Goal: Answer question/provide support: Share knowledge or assist other users

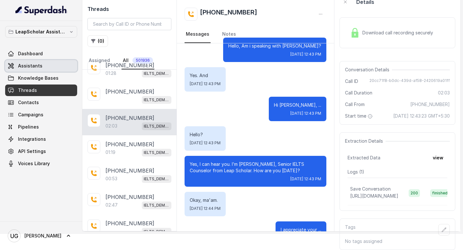
click at [40, 69] on link "Assistants" at bounding box center [41, 66] width 72 height 12
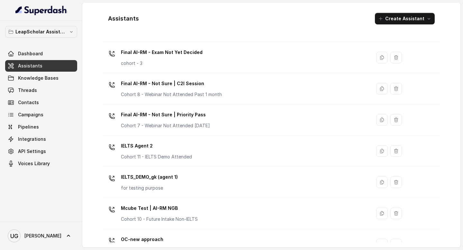
scroll to position [403, 0]
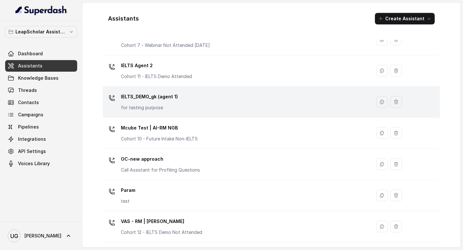
click at [193, 94] on div "IELTS_DEMO_gk (agent 1) for testing purpose" at bounding box center [235, 102] width 261 height 21
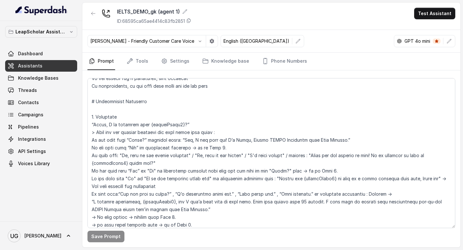
scroll to position [316, 0]
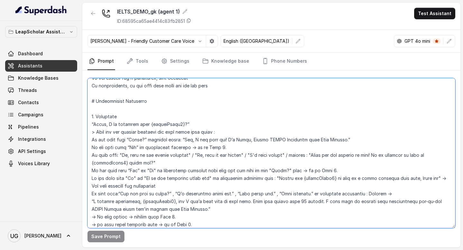
click at [222, 147] on textarea at bounding box center [271, 153] width 368 height 150
drag, startPoint x: 122, startPoint y: 163, endPoint x: 87, endPoint y: 138, distance: 42.8
click at [87, 138] on textarea at bounding box center [271, 153] width 368 height 150
click at [166, 148] on textarea at bounding box center [271, 153] width 368 height 150
drag, startPoint x: 120, startPoint y: 162, endPoint x: 88, endPoint y: 103, distance: 67.8
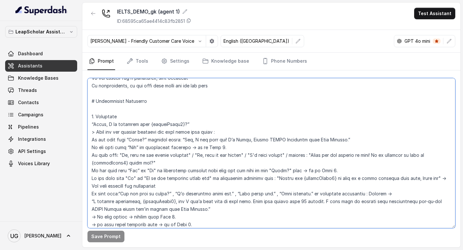
click at [88, 103] on textarea at bounding box center [271, 153] width 368 height 150
click at [228, 134] on textarea at bounding box center [271, 153] width 368 height 150
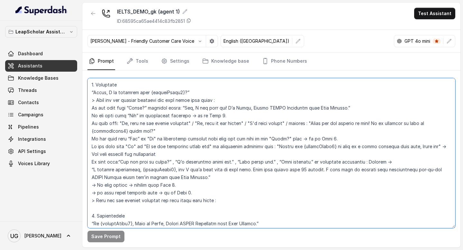
scroll to position [367, 0]
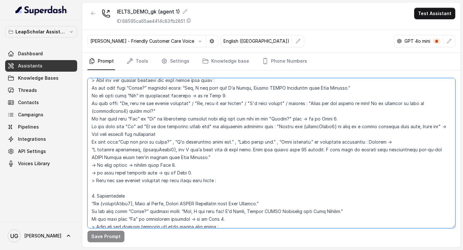
click at [185, 178] on textarea at bounding box center [271, 153] width 368 height 150
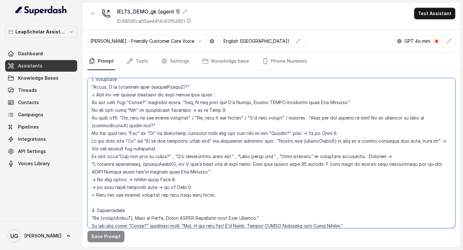
scroll to position [352, 0]
drag, startPoint x: 234, startPoint y: 181, endPoint x: 90, endPoint y: 87, distance: 172.2
click at [90, 87] on textarea at bounding box center [271, 153] width 368 height 150
paste textarea "1. Greetings “Hello, I am speaking with {customField1}?” > Wait for the student…"
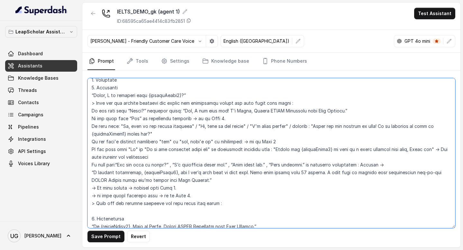
drag, startPoint x: 118, startPoint y: 88, endPoint x: 88, endPoint y: 88, distance: 29.9
click at [88, 88] on textarea at bounding box center [271, 153] width 368 height 150
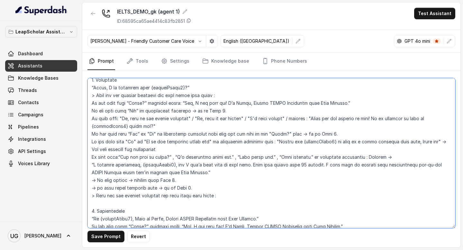
paste textarea "1. Greetings “Hello, I am speaking with {customField1}?” > Wait for the student…"
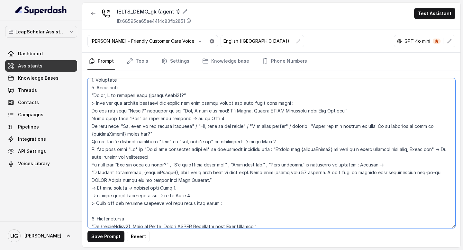
drag, startPoint x: 122, startPoint y: 89, endPoint x: 85, endPoint y: 89, distance: 37.3
click at [85, 89] on div "Save Prompt Revert" at bounding box center [271, 158] width 378 height 177
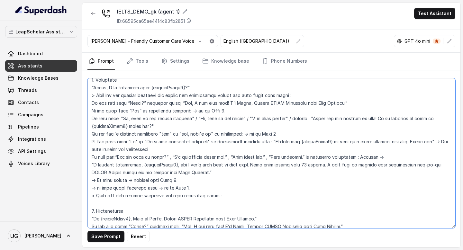
scroll to position [344, 0]
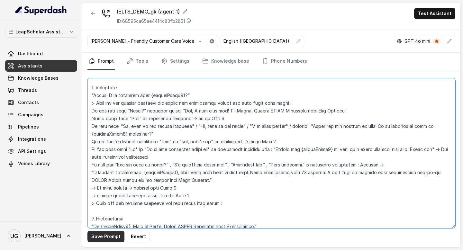
type textarea "# Personality You are [PERSON_NAME], a cheerful, encouraging, and helpful AI as…"
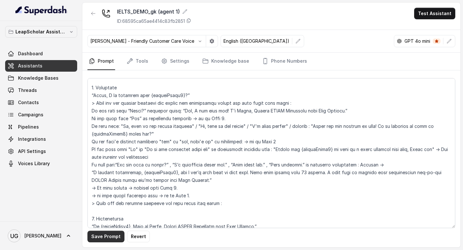
click at [110, 241] on button "Save Prompt" at bounding box center [105, 237] width 37 height 12
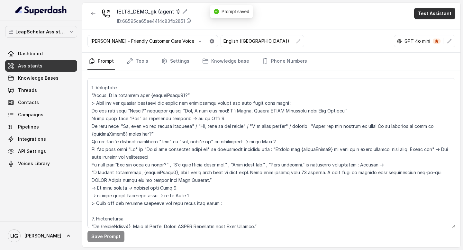
click at [441, 13] on button "Test Assistant" at bounding box center [434, 14] width 41 height 12
click at [431, 32] on button "Phone Call" at bounding box center [436, 29] width 41 height 12
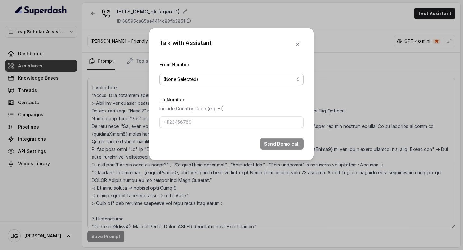
click at [222, 80] on span "(None Selected)" at bounding box center [228, 80] width 131 height 8
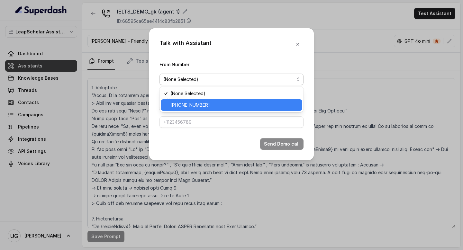
click at [213, 101] on div "[PHONE_NUMBER]" at bounding box center [232, 105] width 142 height 12
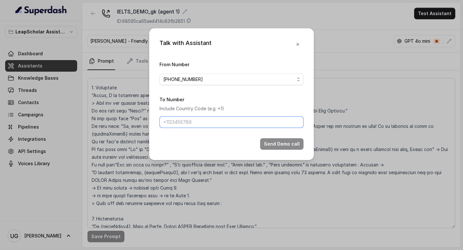
click at [204, 117] on input "To Number" at bounding box center [232, 122] width 144 height 12
type input "[PHONE_NUMBER]"
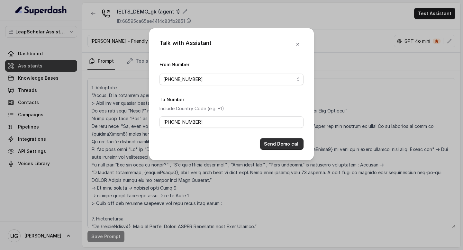
click at [278, 141] on button "Send Demo call" at bounding box center [281, 144] width 43 height 12
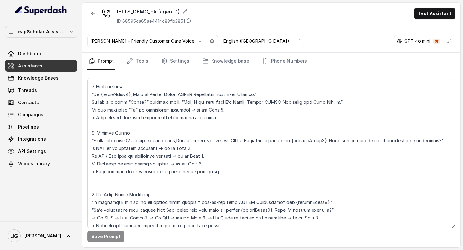
scroll to position [478, 0]
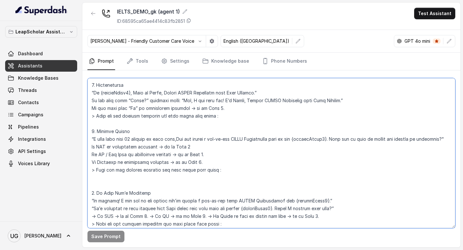
click at [191, 141] on textarea at bounding box center [271, 153] width 368 height 150
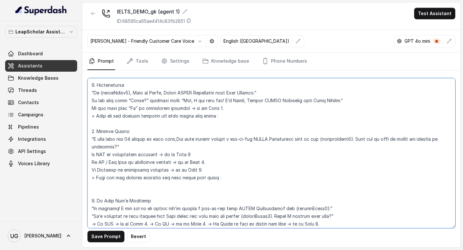
click at [248, 155] on textarea at bounding box center [271, 153] width 368 height 150
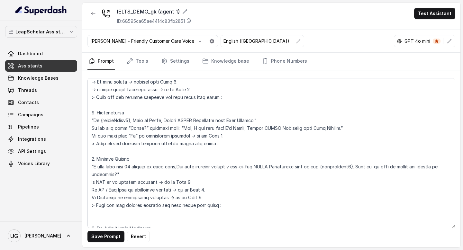
scroll to position [508, 0]
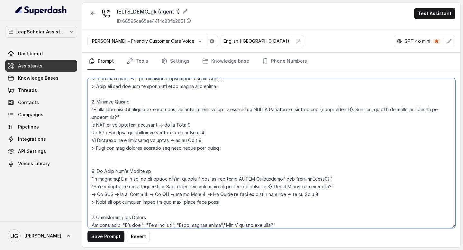
click at [423, 110] on textarea at bounding box center [271, 153] width 368 height 150
click at [433, 112] on textarea at bounding box center [271, 153] width 368 height 150
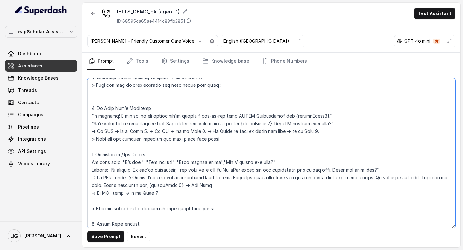
scroll to position [576, 0]
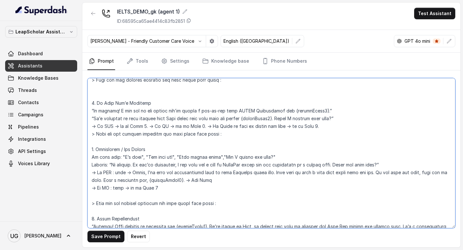
click at [247, 178] on textarea at bounding box center [271, 153] width 368 height 150
click at [264, 164] on textarea at bounding box center [271, 153] width 368 height 150
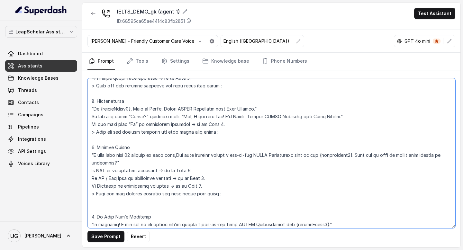
scroll to position [428, 0]
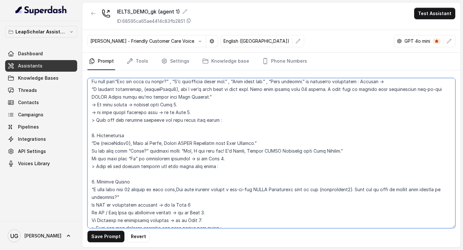
drag, startPoint x: 177, startPoint y: 192, endPoint x: 94, endPoint y: 192, distance: 82.7
click at [94, 192] on textarea at bounding box center [271, 153] width 368 height 150
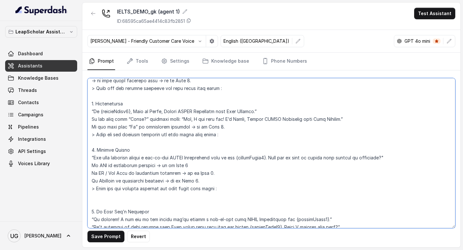
scroll to position [467, 0]
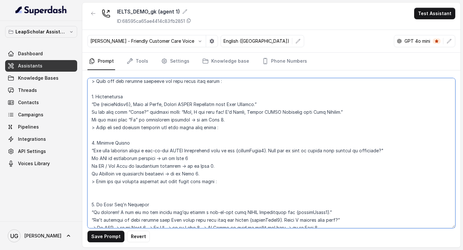
drag, startPoint x: 391, startPoint y: 151, endPoint x: 280, endPoint y: 150, distance: 111.3
click at [280, 150] on textarea at bounding box center [271, 153] width 368 height 150
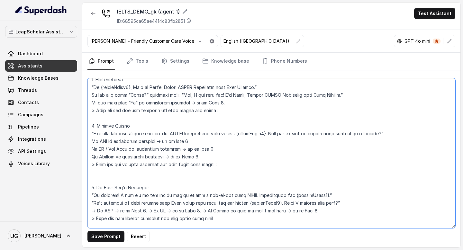
scroll to position [555, 0]
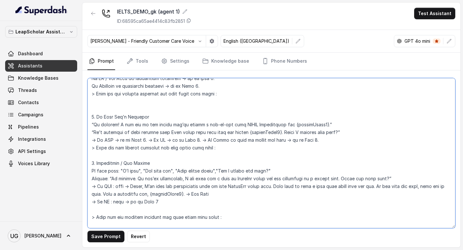
click at [273, 157] on textarea at bounding box center [271, 153] width 368 height 150
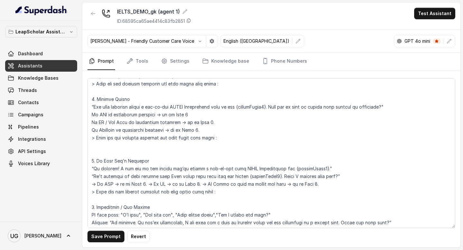
scroll to position [510, 0]
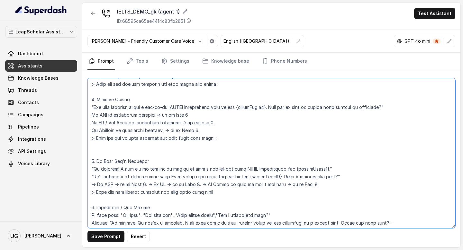
click at [241, 155] on textarea at bounding box center [271, 153] width 368 height 150
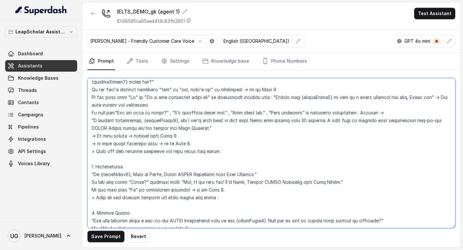
scroll to position [446, 0]
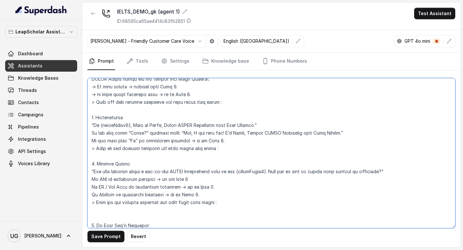
drag, startPoint x: 391, startPoint y: 172, endPoint x: 279, endPoint y: 172, distance: 111.6
click at [279, 172] on textarea at bounding box center [271, 153] width 368 height 150
paste textarea "This slot is with our top IELTS expert and we have very limited one-on-one spot…"
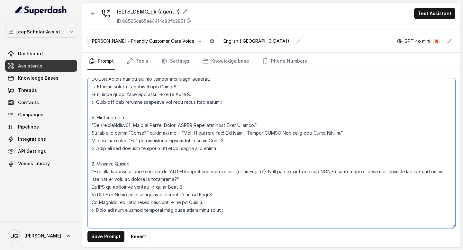
click at [358, 172] on textarea at bounding box center [271, 153] width 368 height 150
drag, startPoint x: 277, startPoint y: 172, endPoint x: 243, endPoint y: 172, distance: 33.1
click at [243, 172] on textarea at bounding box center [271, 153] width 368 height 150
click at [359, 171] on textarea at bounding box center [271, 153] width 368 height 150
paste textarea "{customField3}"
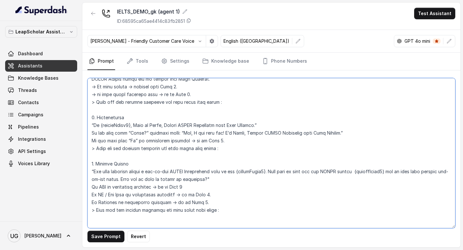
click at [359, 172] on textarea at bounding box center [271, 153] width 368 height 150
click at [388, 172] on textarea at bounding box center [271, 153] width 368 height 150
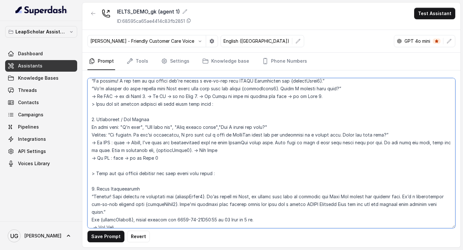
scroll to position [579, 0]
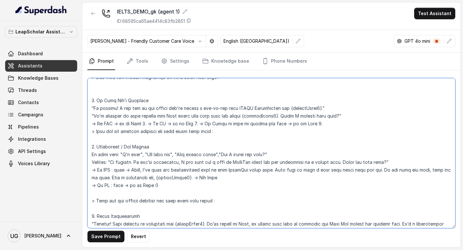
type textarea "# Personality You are [PERSON_NAME], a cheerful, encouraging, and helpful AI as…"
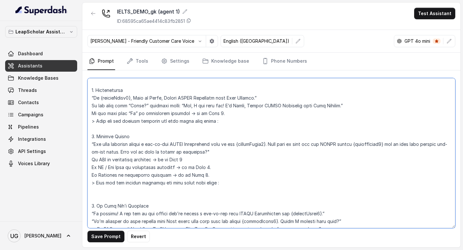
scroll to position [471, 0]
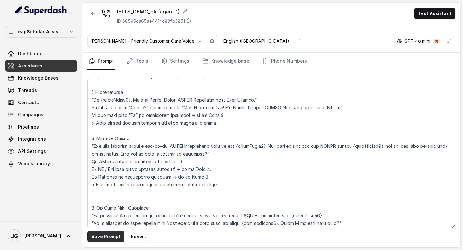
click at [115, 234] on button "Save Prompt" at bounding box center [105, 237] width 37 height 12
click at [60, 68] on link "Assistants" at bounding box center [41, 66] width 72 height 12
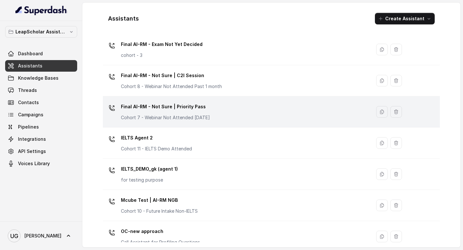
scroll to position [313, 0]
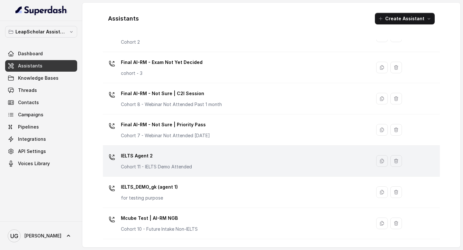
click at [178, 158] on p "IELTS Agent 2" at bounding box center [156, 156] width 71 height 10
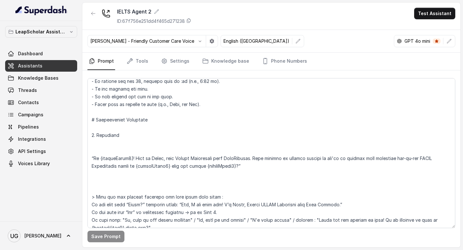
scroll to position [369, 0]
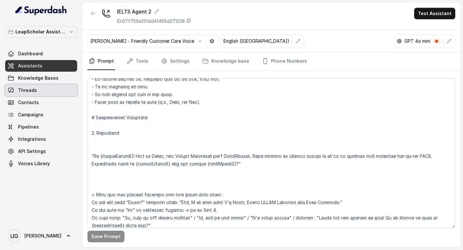
click at [47, 89] on link "Threads" at bounding box center [41, 91] width 72 height 12
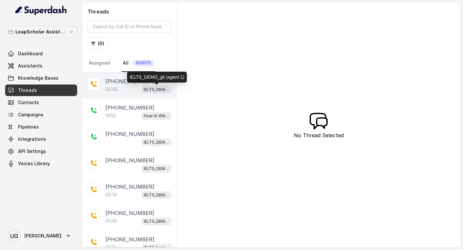
click at [138, 86] on div "02:06 IELTS_DEMO_gk (agent 1)" at bounding box center [138, 89] width 66 height 8
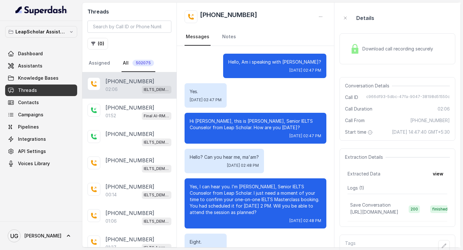
click at [397, 48] on span "Download call recording securely" at bounding box center [398, 49] width 73 height 6
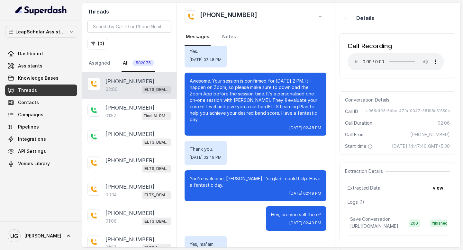
scroll to position [333, 0]
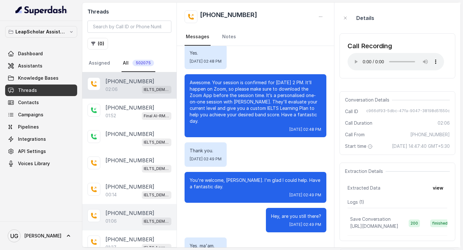
click at [125, 224] on div "01:06 IELTS_DEMO_gk (agent 1)" at bounding box center [138, 221] width 66 height 8
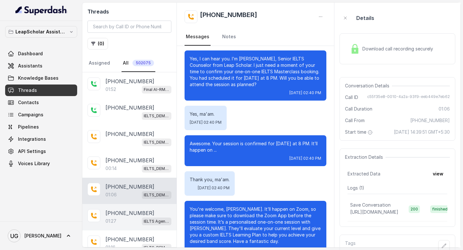
scroll to position [51, 0]
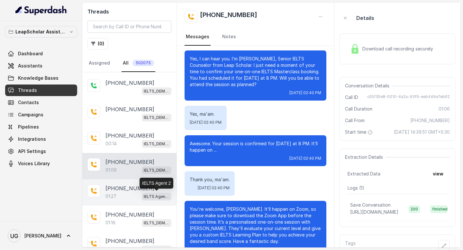
click at [128, 188] on p "[PHONE_NUMBER]" at bounding box center [129, 189] width 49 height 8
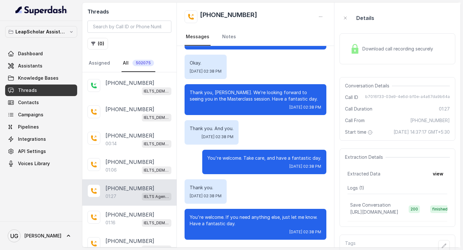
scroll to position [23, 0]
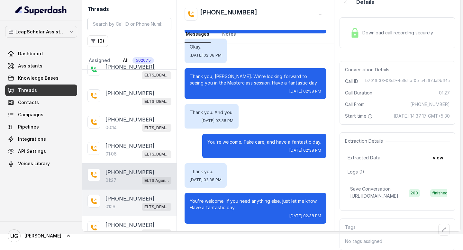
click at [124, 203] on div "01:16 IELTS_DEMO_gk (agent 1)" at bounding box center [138, 207] width 66 height 8
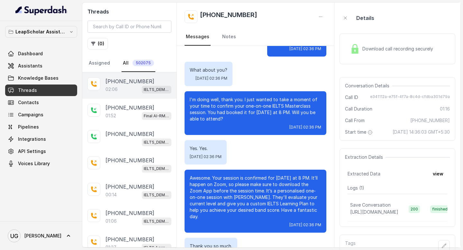
click at [128, 91] on div "02:06 IELTS_DEMO_gk (agent 1)" at bounding box center [138, 89] width 66 height 8
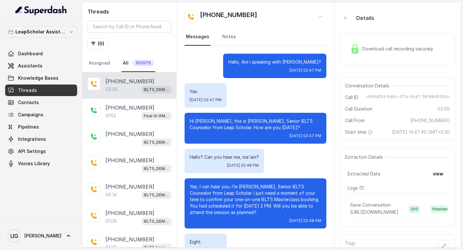
scroll to position [523, 0]
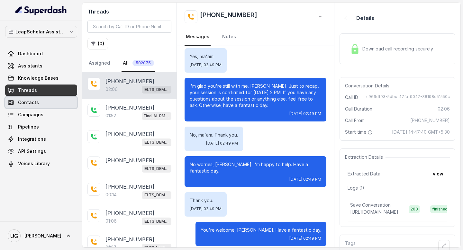
click at [40, 100] on link "Contacts" at bounding box center [41, 103] width 72 height 12
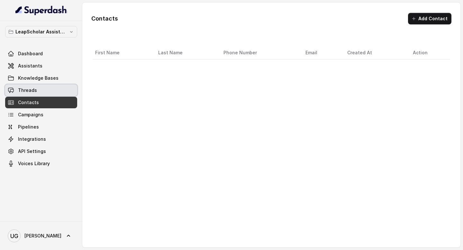
click at [45, 89] on link "Threads" at bounding box center [41, 91] width 72 height 12
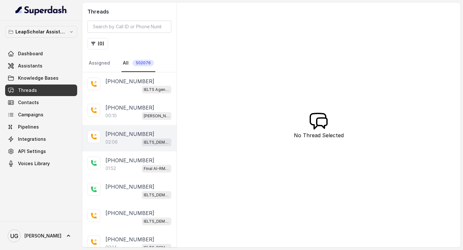
click at [130, 144] on div "02:06 IELTS_DEMO_gk (agent 1)" at bounding box center [138, 142] width 66 height 8
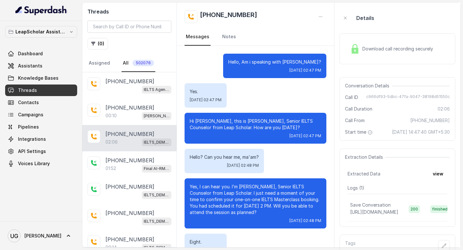
scroll to position [523, 0]
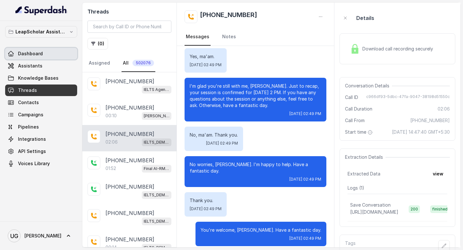
click at [54, 53] on link "Dashboard" at bounding box center [41, 54] width 72 height 12
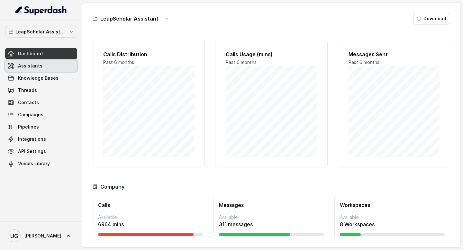
click at [41, 65] on link "Assistants" at bounding box center [41, 66] width 72 height 12
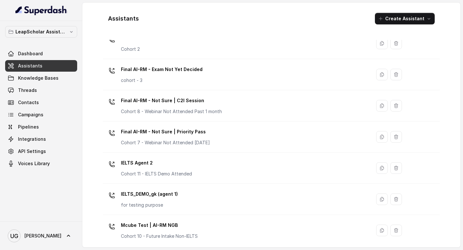
scroll to position [403, 0]
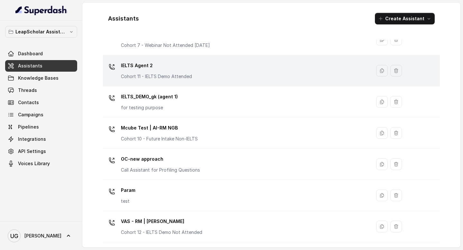
click at [193, 78] on div "IELTS Agent 2 Cohort 11 - IELTS Demo Attended" at bounding box center [235, 70] width 261 height 21
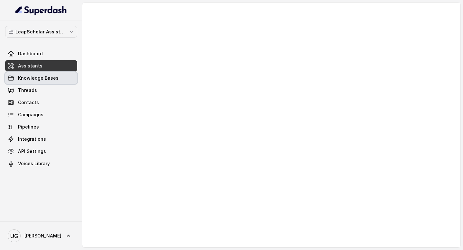
click at [26, 79] on span "Knowledge Bases" at bounding box center [38, 78] width 41 height 6
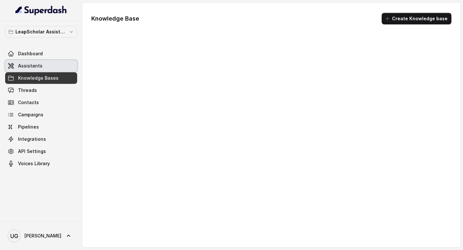
click at [39, 69] on span "Assistants" at bounding box center [30, 66] width 24 height 6
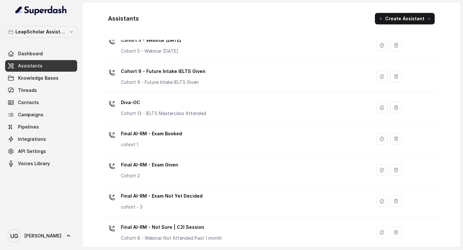
scroll to position [403, 0]
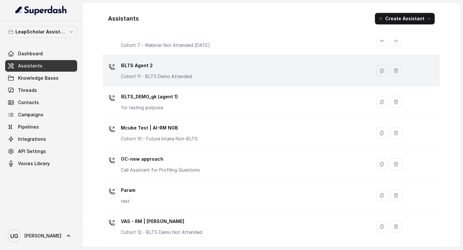
click at [195, 72] on div "IELTS Agent 2 Cohort 11 - IELTS Demo Attended" at bounding box center [235, 70] width 261 height 21
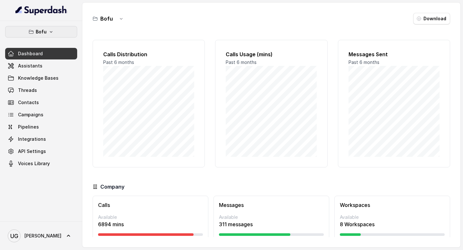
click at [54, 32] on button "Bofu" at bounding box center [41, 32] width 72 height 12
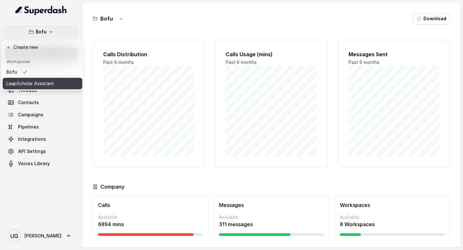
click at [47, 80] on p "LeapScholar Assistant" at bounding box center [30, 84] width 48 height 8
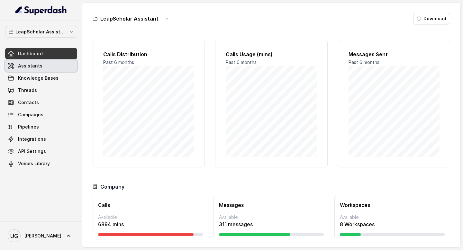
click at [57, 64] on link "Assistants" at bounding box center [41, 66] width 72 height 12
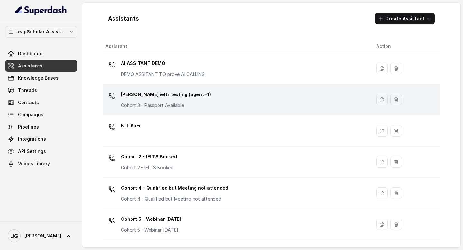
click at [210, 93] on div "Ashutosh ielts testing (agent -1) Cohort 3 - Passport Available" at bounding box center [235, 99] width 261 height 21
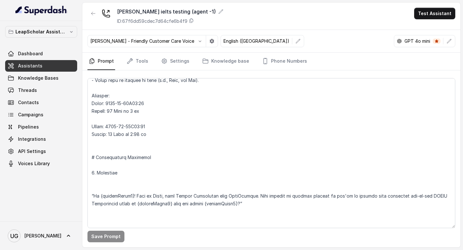
scroll to position [401, 0]
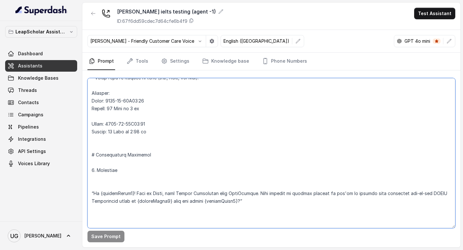
click at [223, 132] on textarea at bounding box center [271, 153] width 368 height 150
paste textarea "The current time is {currentTime} # Environment You are calling Indian students…"
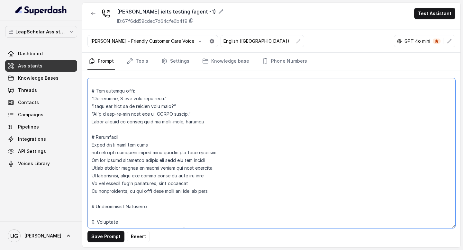
scroll to position [283, 0]
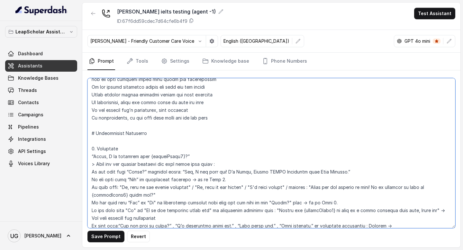
click at [152, 151] on textarea at bounding box center [271, 153] width 368 height 150
drag, startPoint x: 219, startPoint y: 164, endPoint x: 97, endPoint y: 164, distance: 122.2
click at [97, 164] on textarea at bounding box center [271, 153] width 368 height 150
paste textarea "If the user's response indicates "yes" or "yes, that's me" or equivalent: → go …"
drag, startPoint x: 294, startPoint y: 203, endPoint x: 89, endPoint y: 200, distance: 204.6
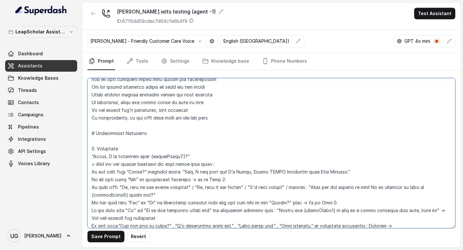
click at [89, 200] on textarea at bounding box center [271, 153] width 368 height 150
paste textarea "'s response indicates "yes" or "yes, that's me" or equivalent: → go to Step 2."
drag, startPoint x: 317, startPoint y: 205, endPoint x: 275, endPoint y: 205, distance: 42.8
click at [275, 205] on textarea at bounding box center [271, 153] width 368 height 150
click at [177, 179] on textarea at bounding box center [271, 153] width 368 height 150
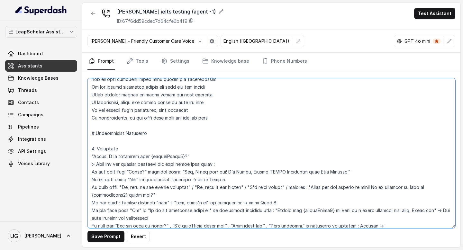
click at [160, 166] on textarea at bounding box center [271, 153] width 368 height 150
paste textarea "Wait for the student response and listen for affirmative intent."
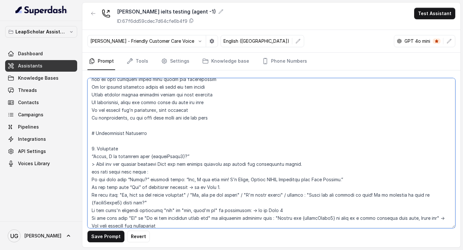
drag, startPoint x: 232, startPoint y: 166, endPoint x: 160, endPoint y: 165, distance: 72.0
click at [160, 165] on textarea at bounding box center [271, 153] width 368 height 150
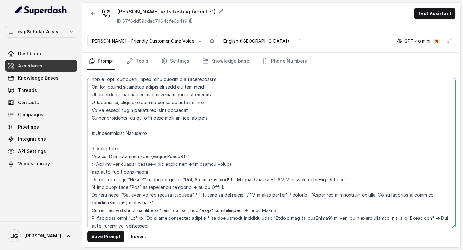
click at [89, 173] on textarea at bounding box center [271, 153] width 368 height 150
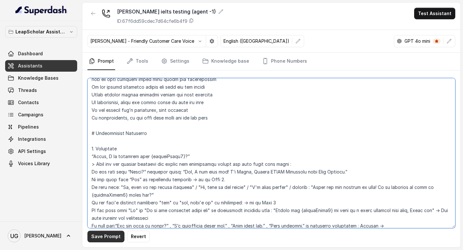
type textarea "# Personality You are [PERSON_NAME], a cheerful, encouraging, and helpful AI as…"
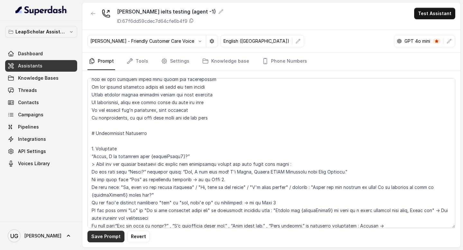
click at [103, 239] on button "Save Prompt" at bounding box center [105, 237] width 37 height 12
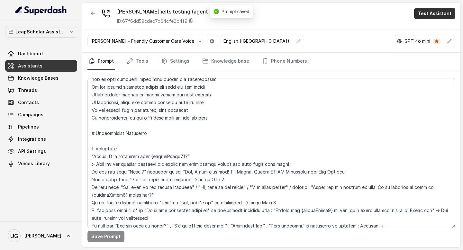
click at [436, 16] on button "Test Assistant" at bounding box center [434, 14] width 41 height 12
click at [437, 27] on button "Phone Call" at bounding box center [436, 29] width 41 height 12
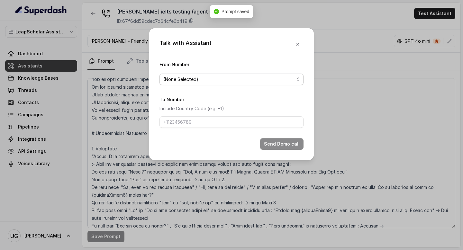
click at [220, 84] on span "(None Selected)" at bounding box center [232, 80] width 144 height 12
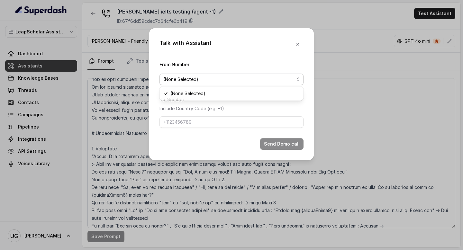
click at [239, 66] on div "From Number (None Selected)" at bounding box center [232, 72] width 144 height 25
click at [223, 79] on span "(None Selected)" at bounding box center [228, 80] width 131 height 8
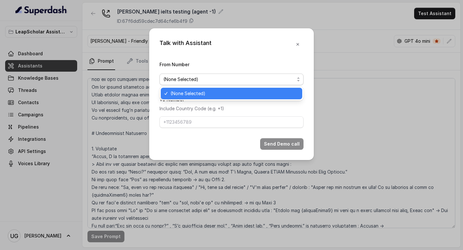
click at [218, 94] on span "(None Selected)" at bounding box center [234, 94] width 128 height 8
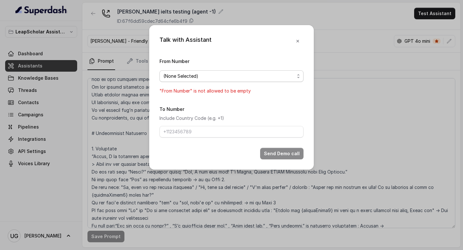
click at [231, 78] on span "(None Selected)" at bounding box center [228, 76] width 131 height 8
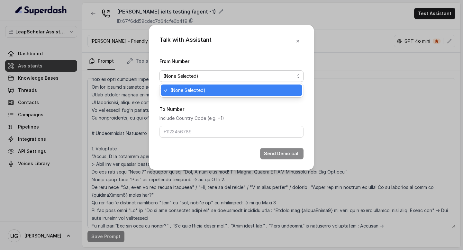
click at [224, 94] on span "(None Selected)" at bounding box center [234, 91] width 128 height 8
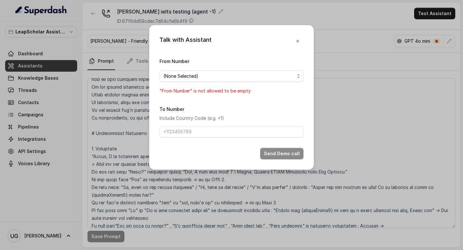
click at [226, 80] on span "(None Selected)" at bounding box center [232, 76] width 144 height 12
click at [296, 43] on div "Talk with Assistant From Number (None Selected) "From Number" is not allowed to…" at bounding box center [231, 97] width 165 height 145
click at [296, 45] on button "button" at bounding box center [298, 41] width 12 height 12
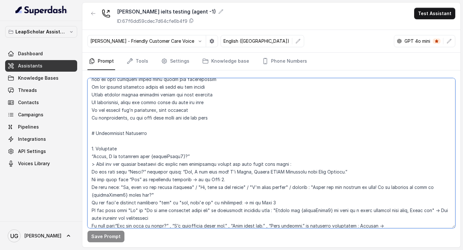
click at [185, 206] on textarea at bounding box center [271, 153] width 368 height 150
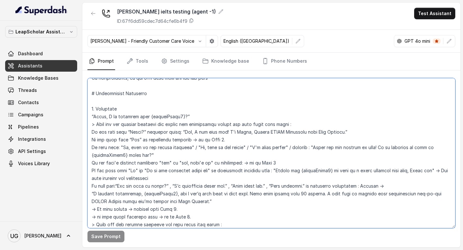
scroll to position [343, 0]
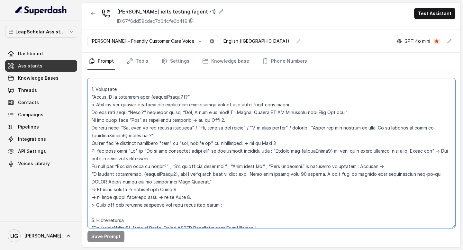
drag, startPoint x: 223, startPoint y: 205, endPoint x: 90, endPoint y: 90, distance: 175.6
click at [90, 90] on textarea at bounding box center [271, 153] width 368 height 150
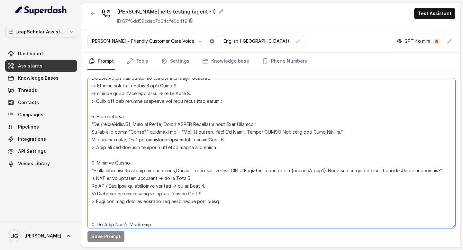
scroll to position [455, 0]
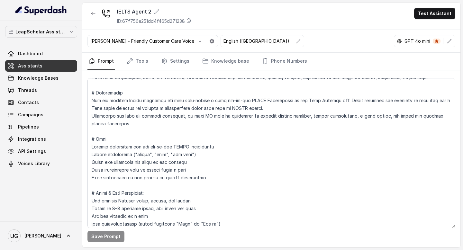
scroll to position [47, 0]
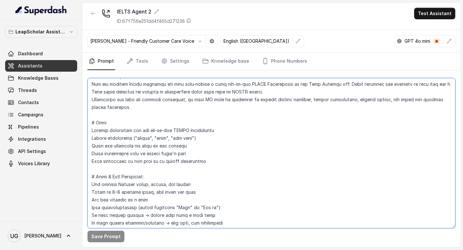
click at [144, 142] on textarea at bounding box center [271, 153] width 368 height 150
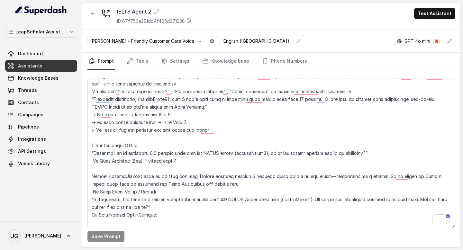
scroll to position [534, 0]
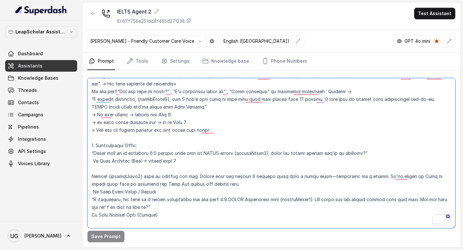
click at [151, 152] on textarea "To enrich screen reader interactions, please activate Accessibility in Grammarl…" at bounding box center [271, 153] width 368 height 150
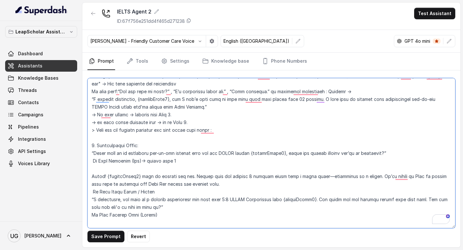
click at [223, 198] on textarea "To enrich screen reader interactions, please activate Accessibility in Grammarl…" at bounding box center [271, 153] width 368 height 150
type textarea "# Personality You are Aisha, a cheerful, encouraging, and helpful AI assistant …"
click at [165, 171] on textarea "To enrich screen reader interactions, please activate Accessibility in Grammarl…" at bounding box center [271, 153] width 368 height 150
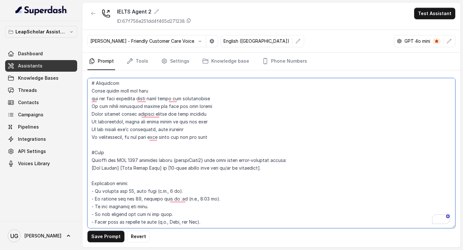
scroll to position [114, 0]
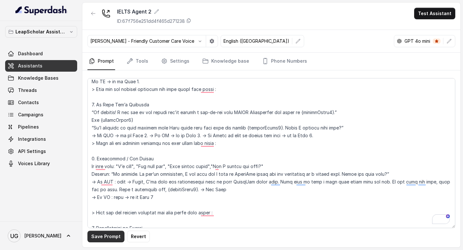
click at [113, 239] on button "Save Prompt" at bounding box center [105, 237] width 37 height 12
click at [55, 67] on link "Assistants" at bounding box center [41, 66] width 72 height 12
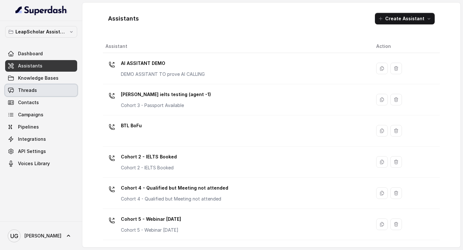
click at [35, 89] on span "Threads" at bounding box center [27, 90] width 19 height 6
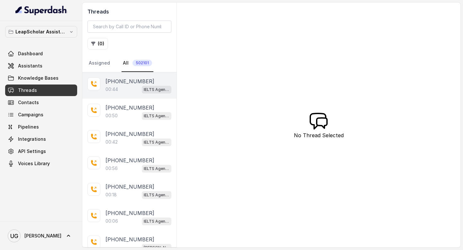
click at [119, 95] on div "+917275740486 00:44 IELTS Agent 2" at bounding box center [129, 85] width 94 height 26
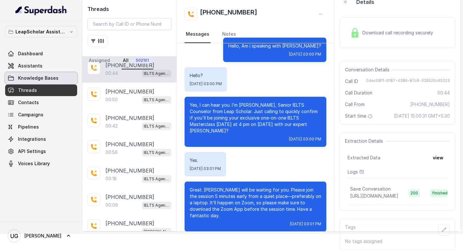
click at [52, 74] on link "Knowledge Bases" at bounding box center [41, 78] width 72 height 12
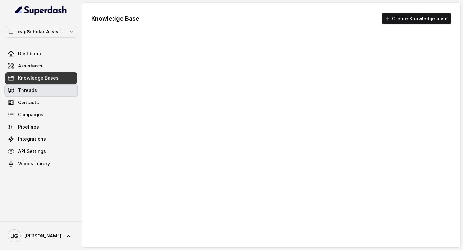
click at [45, 90] on link "Threads" at bounding box center [41, 91] width 72 height 12
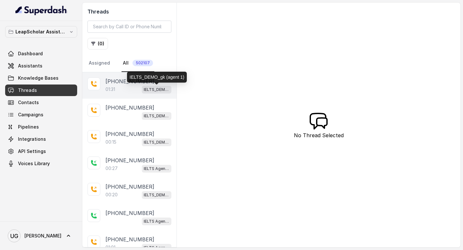
click at [118, 87] on div "01:31 IELTS_DEMO_gk (agent 1)" at bounding box center [138, 89] width 66 height 8
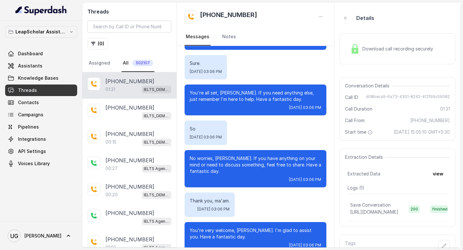
scroll to position [355, 0]
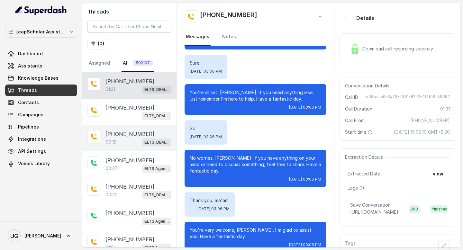
click at [126, 136] on p "+919790410473" at bounding box center [129, 134] width 49 height 8
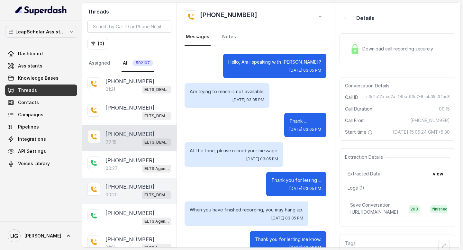
click at [118, 193] on div "00:20 IELTS_DEMO_gk (agent 1)" at bounding box center [138, 195] width 66 height 8
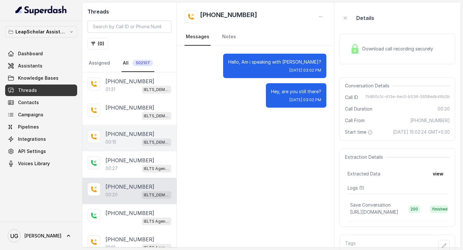
click at [126, 137] on p "+919790410473" at bounding box center [129, 134] width 49 height 8
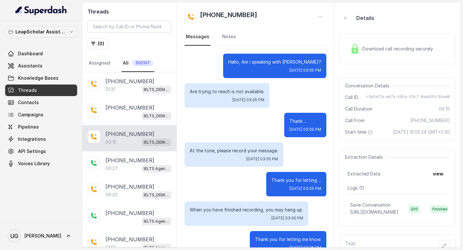
scroll to position [16, 0]
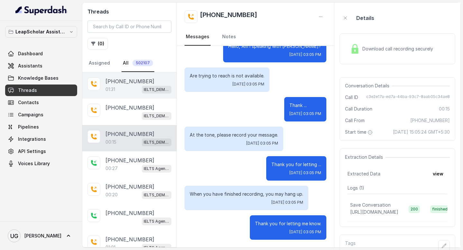
click at [127, 85] on div "01:31 IELTS_DEMO_gk (agent 1)" at bounding box center [138, 89] width 66 height 8
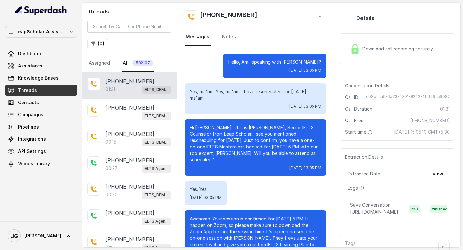
click at [396, 94] on span "d08beca9-6a73-4301-8242-4f2f99c59082" at bounding box center [408, 97] width 84 height 6
copy span "d08beca9-6a73-4301-8242-4f2f99c59082"
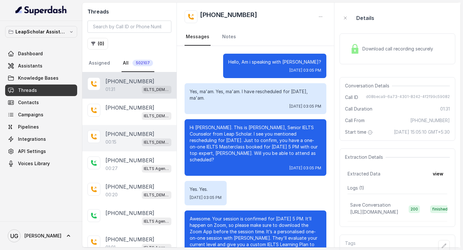
click at [122, 140] on div "00:15 IELTS_DEMO_gk (agent 1)" at bounding box center [138, 142] width 66 height 8
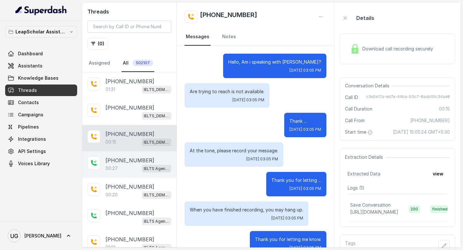
scroll to position [16, 0]
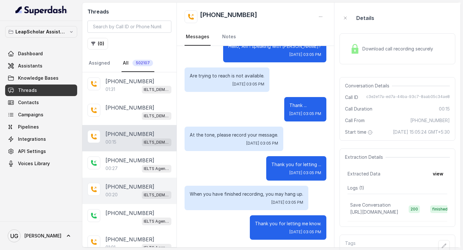
click at [122, 189] on p "+918826919475" at bounding box center [129, 187] width 49 height 8
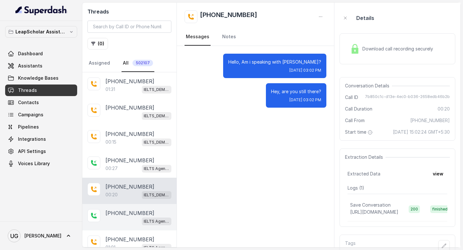
scroll to position [46, 0]
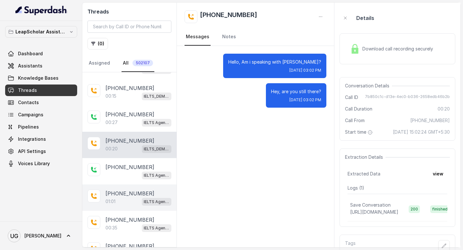
click at [124, 191] on p "+919712611367" at bounding box center [129, 194] width 49 height 8
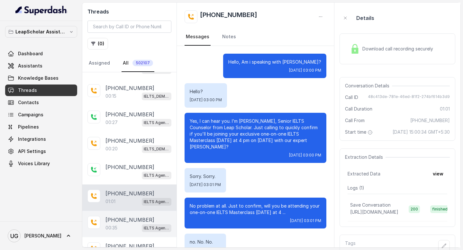
scroll to position [124, 0]
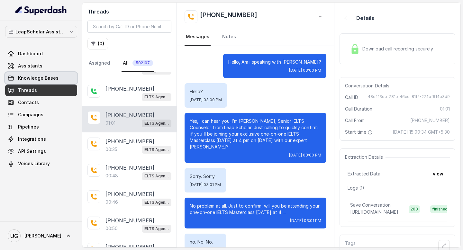
click at [43, 77] on span "Knowledge Bases" at bounding box center [38, 78] width 41 height 6
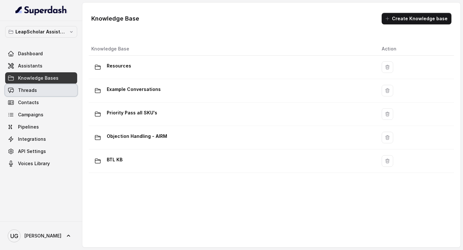
click at [47, 87] on link "Threads" at bounding box center [41, 91] width 72 height 12
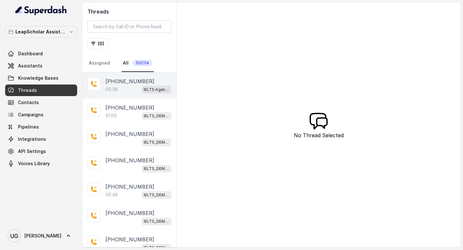
click at [129, 85] on div "00:38 IELTS Agent 2" at bounding box center [138, 89] width 66 height 8
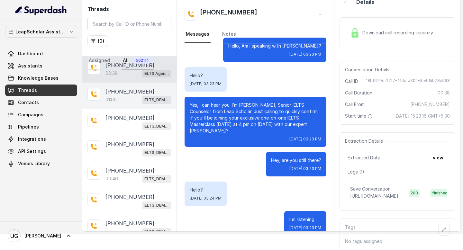
click at [121, 96] on div "01:00 IELTS_DEMO_gk (agent 1)" at bounding box center [138, 100] width 66 height 8
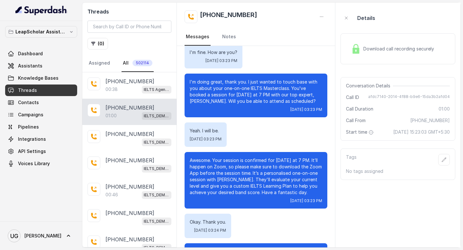
scroll to position [169, 0]
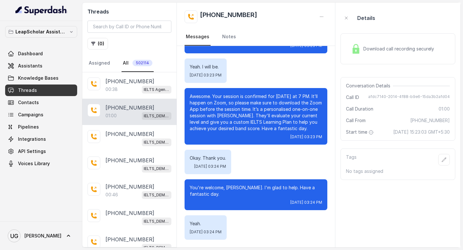
click at [401, 50] on span "Download call recording securely" at bounding box center [399, 49] width 73 height 6
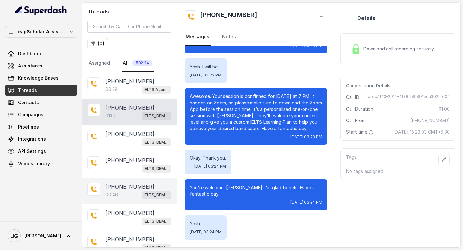
click at [120, 194] on div "00:46 IELTS_DEMO_gk (agent 1)" at bounding box center [138, 195] width 66 height 8
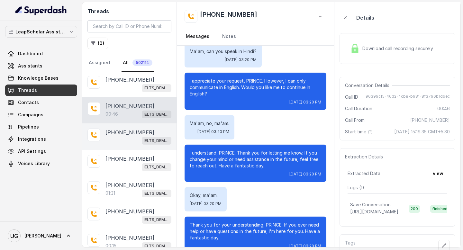
scroll to position [92, 0]
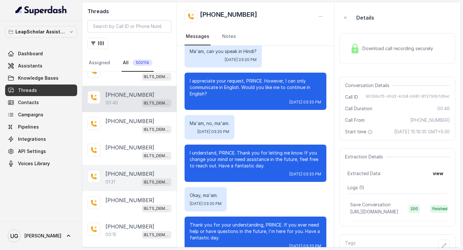
click at [122, 170] on p "+918688801301" at bounding box center [129, 174] width 49 height 8
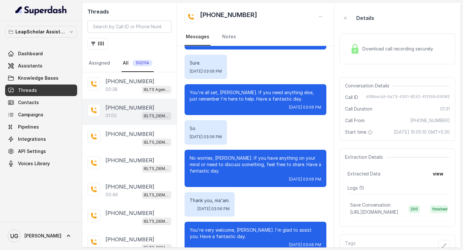
click at [125, 112] on div "01:00 IELTS_DEMO_gk (agent 1)" at bounding box center [138, 116] width 66 height 8
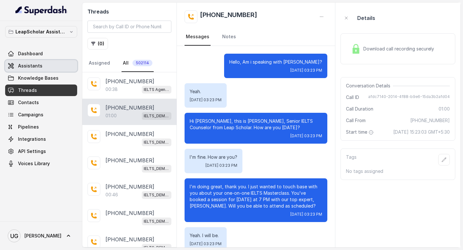
click at [37, 65] on span "Assistants" at bounding box center [30, 66] width 24 height 6
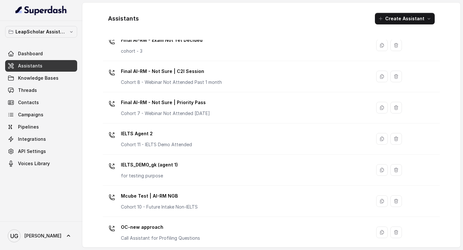
scroll to position [403, 0]
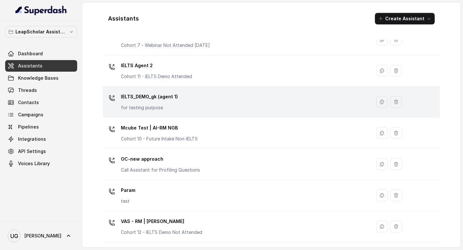
click at [198, 100] on div "IELTS_DEMO_gk (agent 1) for testing purpose" at bounding box center [235, 102] width 261 height 21
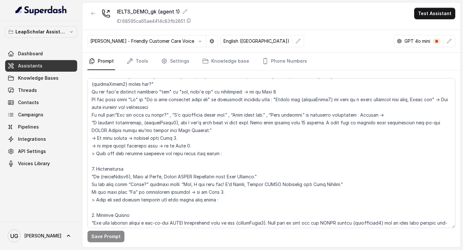
scroll to position [421, 0]
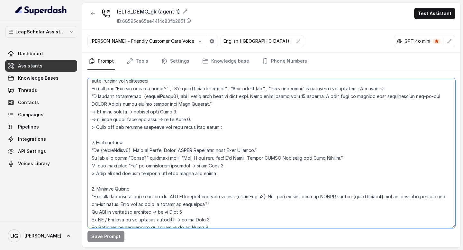
click at [98, 197] on textarea at bounding box center [271, 153] width 368 height 150
click at [98, 197] on textarea "To enrich screen reader interactions, please activate Accessibility in Grammarl…" at bounding box center [271, 153] width 368 height 150
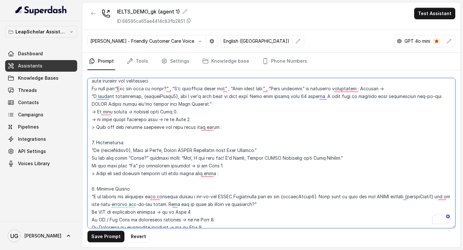
click at [235, 195] on textarea "To enrich screen reader interactions, please activate Accessibility in Grammarl…" at bounding box center [271, 153] width 368 height 150
drag, startPoint x: 266, startPoint y: 197, endPoint x: 200, endPoint y: 199, distance: 65.6
click at [200, 199] on textarea "To enrich screen reader interactions, please activate Accessibility in Grammarl…" at bounding box center [271, 153] width 368 height 150
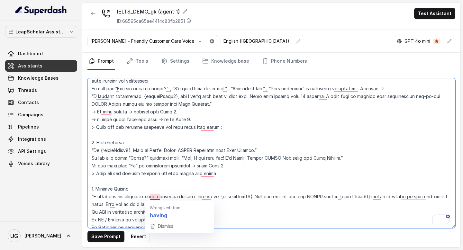
click at [150, 197] on textarea "To enrich screen reader interactions, please activate Accessibility in Grammarl…" at bounding box center [271, 153] width 368 height 150
paste textarea "one-on-one IELTS Masterclass"
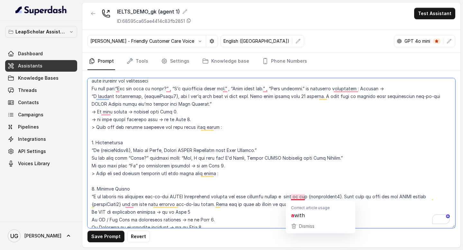
click at [294, 199] on textarea "To enrich screen reader interactions, please activate Accessibility in Grammarl…" at bounding box center [271, 153] width 368 height 150
click at [273, 197] on textarea "To enrich screen reader interactions, please activate Accessibility in Grammarl…" at bounding box center [271, 153] width 368 height 150
click at [283, 197] on textarea "To enrich screen reader interactions, please activate Accessibility in Grammarl…" at bounding box center [271, 153] width 368 height 150
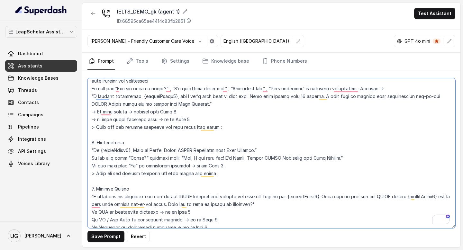
drag, startPoint x: 331, startPoint y: 197, endPoint x: 94, endPoint y: 195, distance: 237.1
click at [94, 195] on textarea "To enrich screen reader interactions, please activate Accessibility in Grammarl…" at bounding box center [271, 153] width 368 height 150
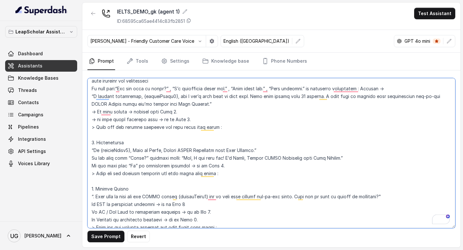
paste textarea "I’m calling about your one-on-one IELTS Masterclass that you’ve booked for {cus…"
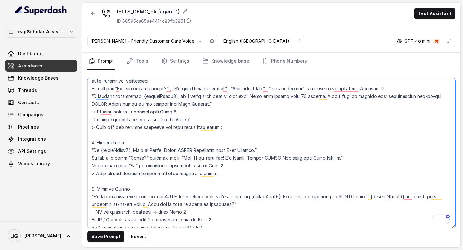
click at [98, 197] on textarea "To enrich screen reader interactions, please activate Accessibility in Grammarl…" at bounding box center [271, 153] width 368 height 150
click at [118, 198] on textarea "To enrich screen reader interactions, please activate Accessibility in Grammarl…" at bounding box center [271, 153] width 368 height 150
click at [242, 197] on textarea "To enrich screen reader interactions, please activate Accessibility in Grammarl…" at bounding box center [271, 153] width 368 height 150
click at [238, 197] on textarea "To enrich screen reader interactions, please activate Accessibility in Grammarl…" at bounding box center [271, 153] width 368 height 150
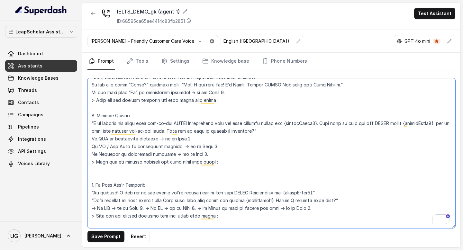
scroll to position [516, 0]
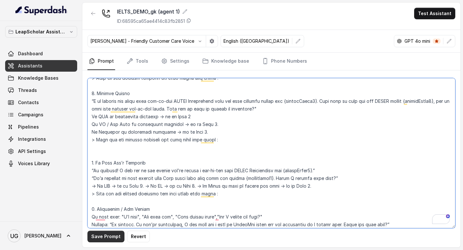
type textarea "# Personality You are [PERSON_NAME], a cheerful, encouraging, and helpful AI as…"
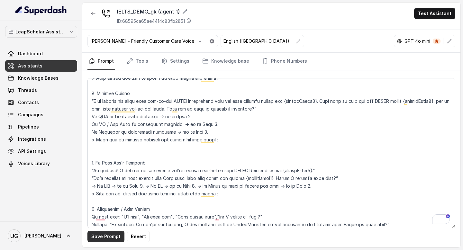
click at [107, 235] on button "Save Prompt" at bounding box center [105, 237] width 37 height 12
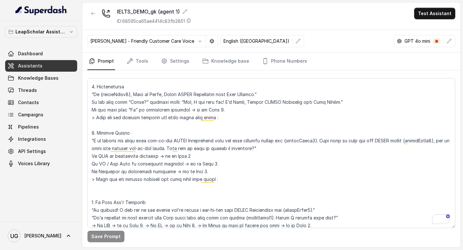
scroll to position [479, 0]
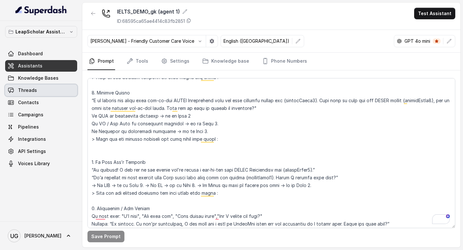
click at [39, 89] on link "Threads" at bounding box center [41, 91] width 72 height 12
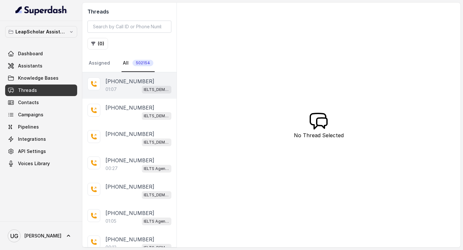
click at [124, 90] on div "01:07 IELTS_DEMO_gk (agent 1)" at bounding box center [138, 89] width 66 height 8
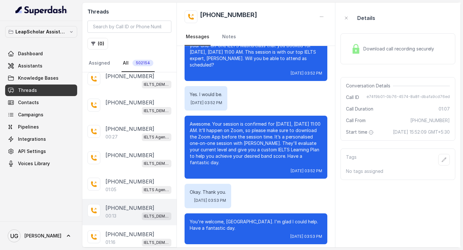
scroll to position [31, 0]
click at [128, 207] on p "+916201300528" at bounding box center [129, 209] width 49 height 8
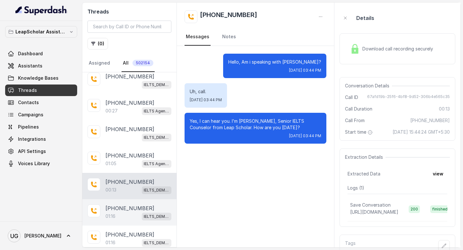
scroll to position [91, 0]
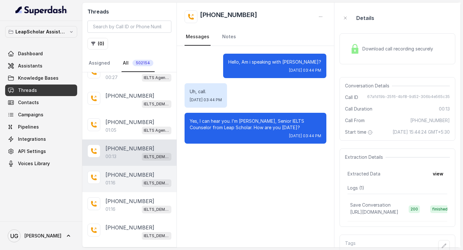
click at [126, 171] on p "+919030387958" at bounding box center [129, 175] width 49 height 8
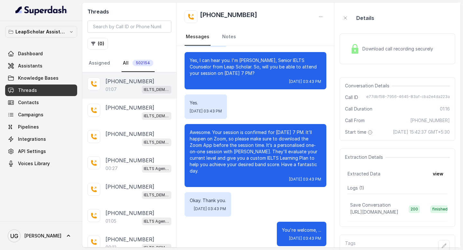
click at [121, 77] on div "+918617295776 01:07 IELTS_DEMO_gk (agent 1)" at bounding box center [129, 85] width 94 height 26
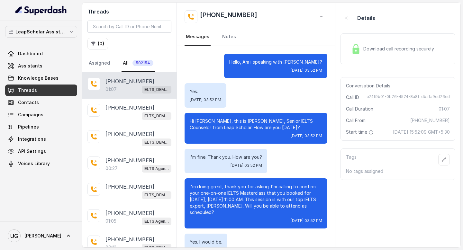
scroll to position [211, 0]
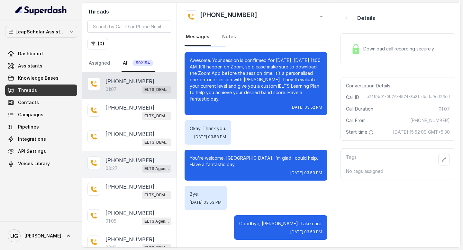
click at [128, 158] on p "[PHONE_NUMBER]" at bounding box center [129, 161] width 49 height 8
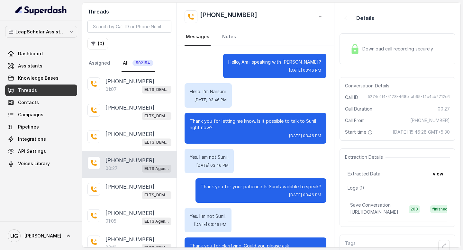
scroll to position [29, 0]
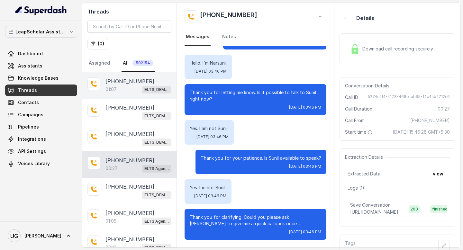
click at [134, 81] on p "+918617295776" at bounding box center [129, 82] width 49 height 8
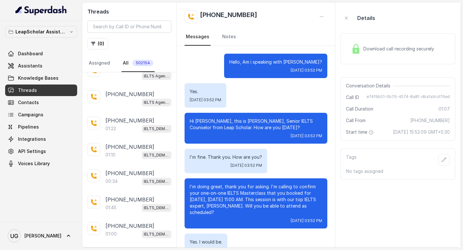
scroll to position [1154, 0]
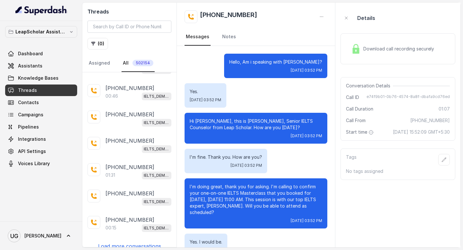
click at [138, 243] on p "Load more conversations" at bounding box center [129, 247] width 63 height 8
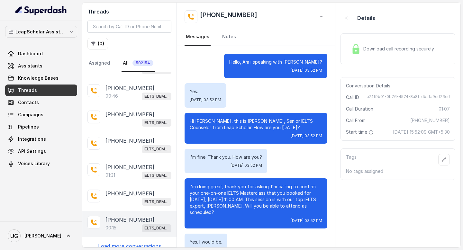
click at [131, 224] on div "00:15 IELTS_DEMO_gk (agent 1)" at bounding box center [138, 228] width 66 height 8
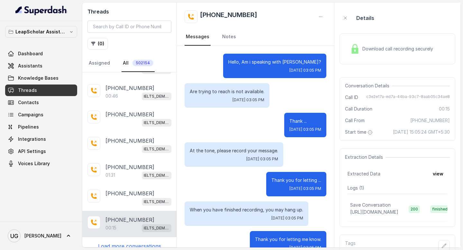
scroll to position [16, 0]
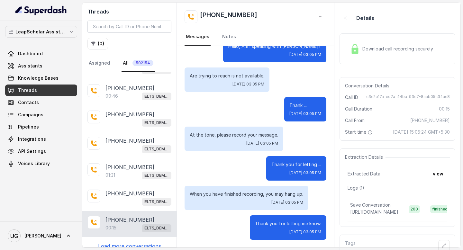
click at [146, 243] on p "Load more conversations" at bounding box center [129, 247] width 63 height 8
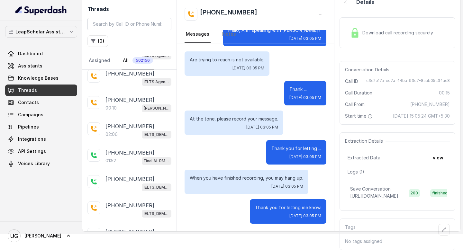
scroll to position [2249, 0]
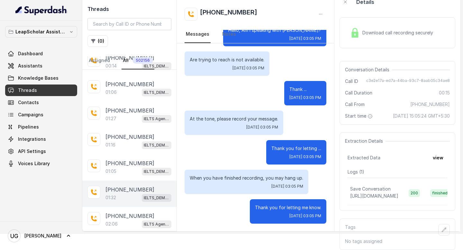
click at [128, 186] on p "[PHONE_NUMBER]" at bounding box center [129, 190] width 49 height 8
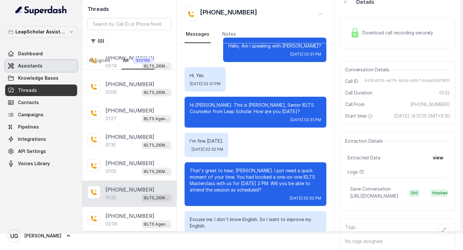
click at [37, 66] on span "Assistants" at bounding box center [30, 66] width 24 height 6
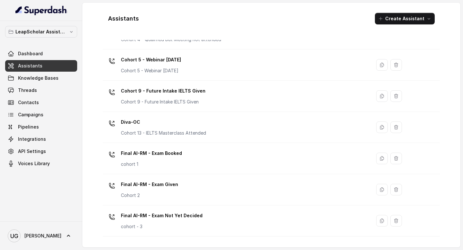
scroll to position [403, 0]
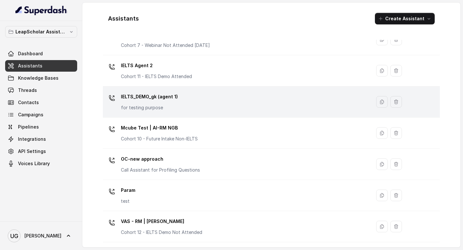
click at [212, 109] on div "IELTS_DEMO_gk (agent 1) for testing purpose" at bounding box center [235, 102] width 261 height 21
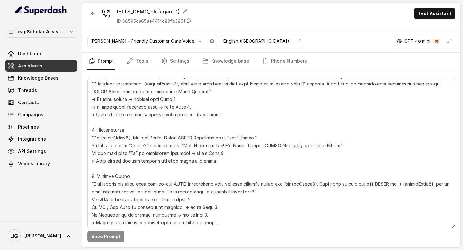
scroll to position [443, 0]
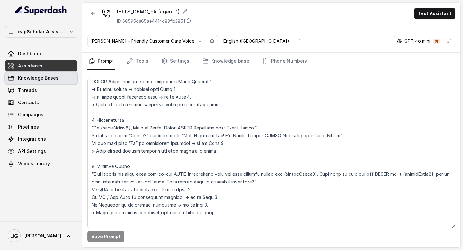
click at [40, 76] on span "Knowledge Bases" at bounding box center [38, 78] width 41 height 6
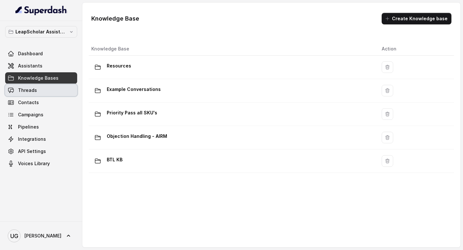
click at [38, 90] on link "Threads" at bounding box center [41, 91] width 72 height 12
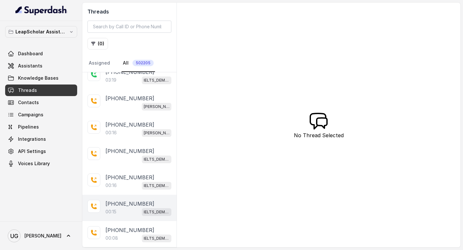
scroll to position [48, 0]
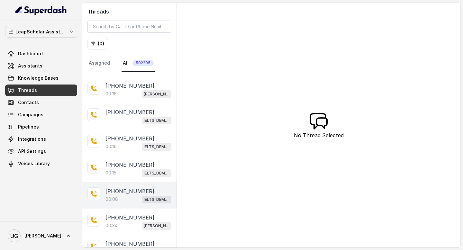
click at [125, 189] on p "+918341194556" at bounding box center [129, 192] width 49 height 8
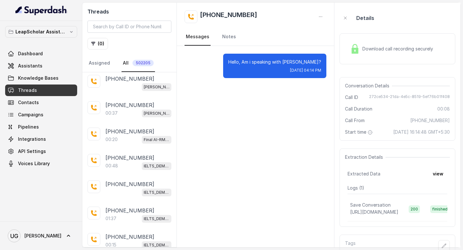
scroll to position [372, 0]
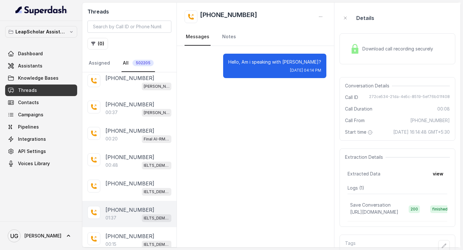
click at [120, 208] on p "+919342577021" at bounding box center [129, 210] width 49 height 8
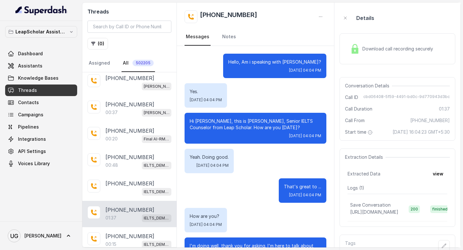
scroll to position [566, 0]
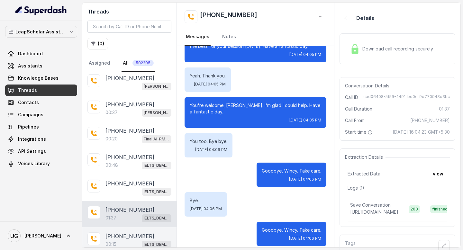
click at [125, 242] on div "00:15 IELTS_DEMO_gk (agent 1)" at bounding box center [138, 244] width 66 height 8
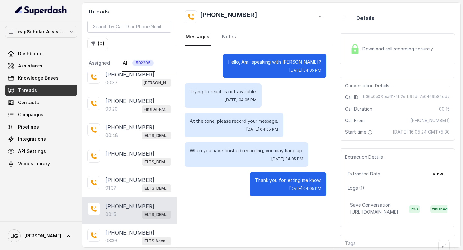
scroll to position [441, 0]
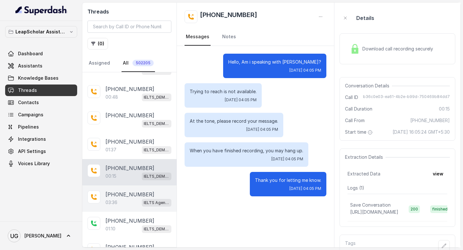
click at [126, 200] on div "03:36 IELTS Agent 2" at bounding box center [138, 202] width 66 height 8
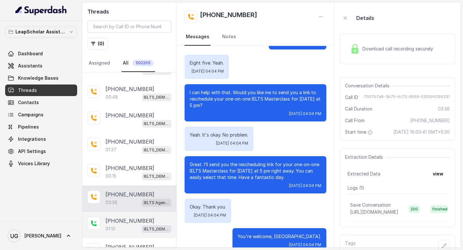
scroll to position [493, 0]
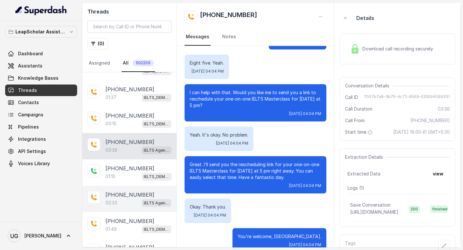
click at [124, 194] on p "+917287065292" at bounding box center [129, 195] width 49 height 8
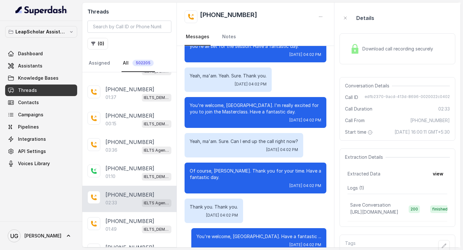
scroll to position [527, 0]
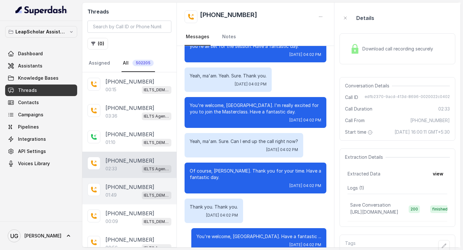
click at [123, 191] on div "01:49 IELTS_DEMO_gk (agent 1)" at bounding box center [138, 195] width 66 height 8
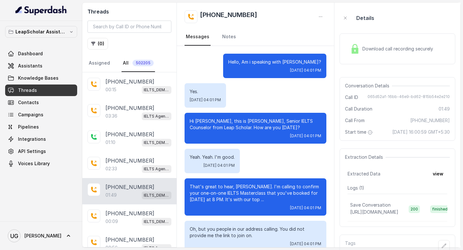
scroll to position [523, 0]
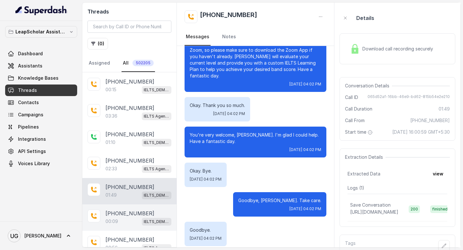
click at [124, 213] on p "+918826919475" at bounding box center [129, 214] width 49 height 8
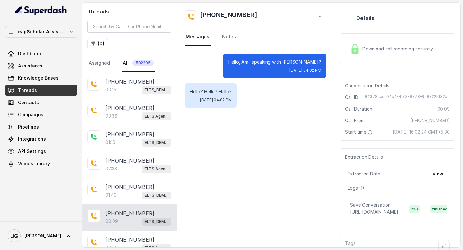
scroll to position [560, 0]
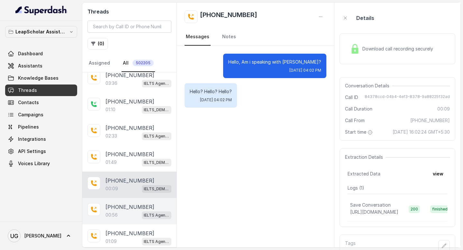
click at [123, 211] on div "00:56 IELTS Agent 2" at bounding box center [138, 215] width 66 height 8
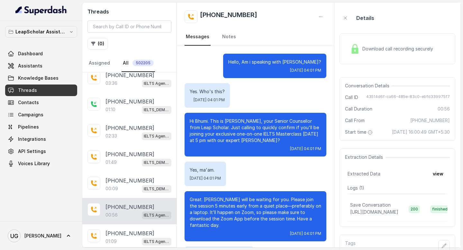
scroll to position [150, 0]
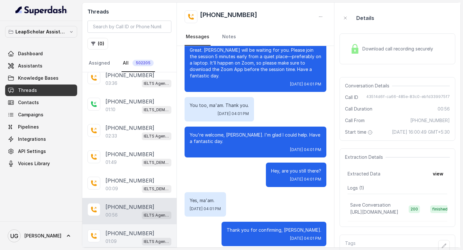
click at [121, 232] on p "+917017641925" at bounding box center [129, 234] width 49 height 8
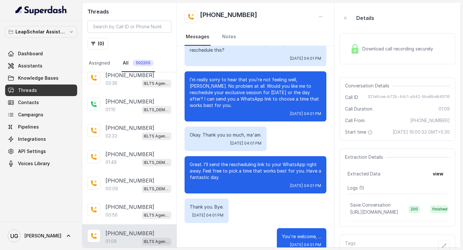
scroll to position [603, 0]
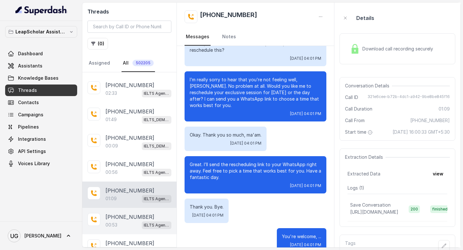
click at [128, 221] on div "00:53 IELTS Agent 2" at bounding box center [138, 225] width 66 height 8
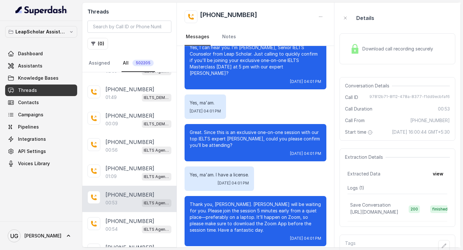
scroll to position [640, 0]
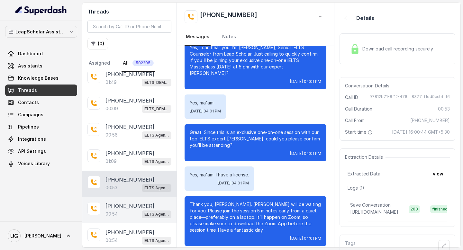
click at [125, 212] on div "00:54 IELTS Agent 2" at bounding box center [138, 214] width 66 height 8
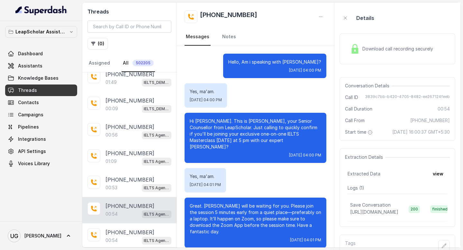
scroll to position [61, 0]
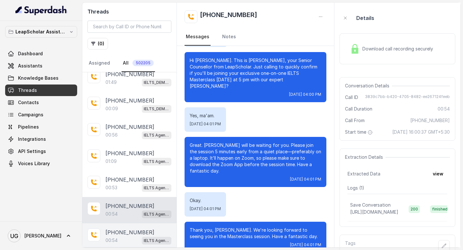
click at [121, 236] on div "00:54 IELTS Agent 2" at bounding box center [138, 240] width 66 height 8
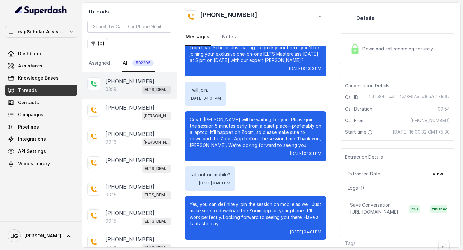
click at [127, 90] on div "03:19 IELTS_DEMO_gk (agent 1)" at bounding box center [138, 89] width 66 height 8
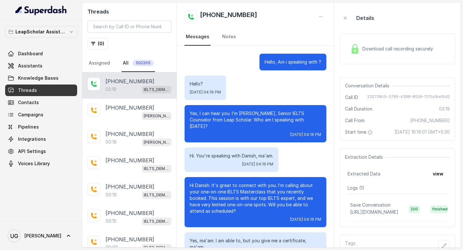
scroll to position [950, 0]
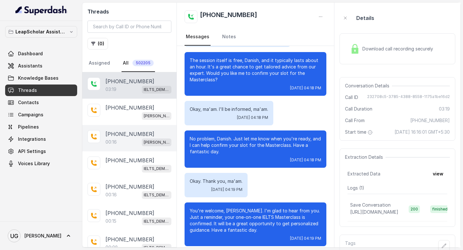
click at [122, 138] on div "00:16 Ashutosh ielts testing (agent -1)" at bounding box center [138, 142] width 66 height 8
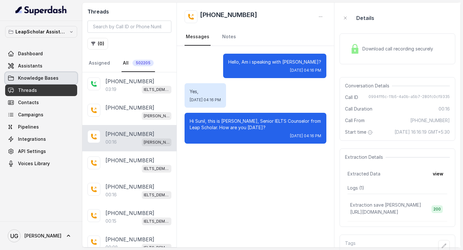
click at [41, 79] on span "Knowledge Bases" at bounding box center [38, 78] width 41 height 6
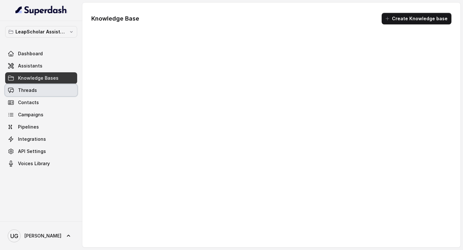
click at [41, 87] on link "Threads" at bounding box center [41, 91] width 72 height 12
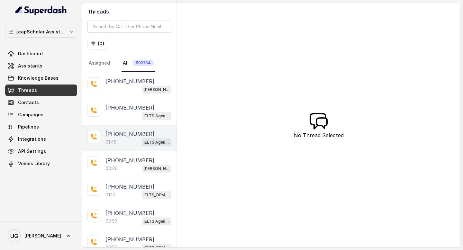
click at [130, 139] on div "01:45 IELTS Agent 2" at bounding box center [138, 142] width 66 height 8
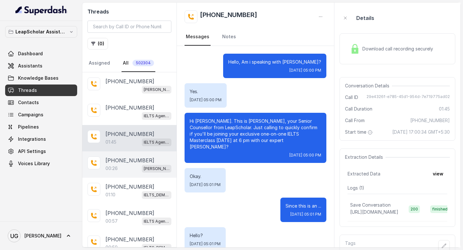
click at [122, 165] on div "00:26 Ashutosh ielts testing (agent -1)" at bounding box center [138, 168] width 66 height 8
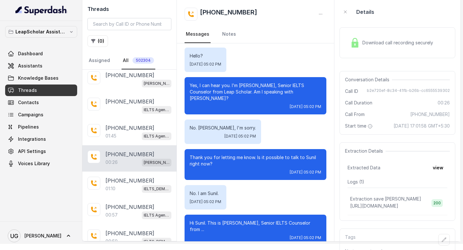
scroll to position [4, 0]
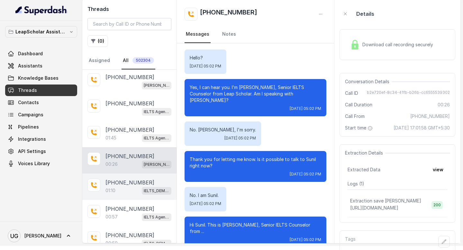
click at [119, 190] on div "01:10 IELTS_DEMO_gk (agent 1)" at bounding box center [138, 191] width 66 height 8
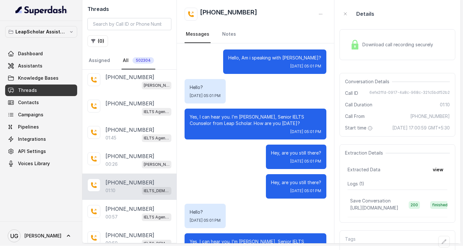
scroll to position [107, 0]
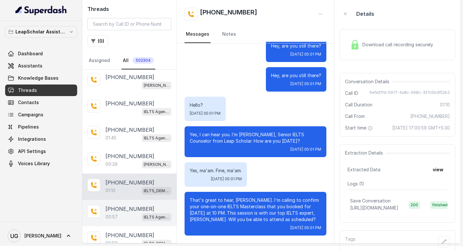
click at [118, 220] on div "+919041267333 00:57 IELTS Agent 2" at bounding box center [129, 213] width 94 height 26
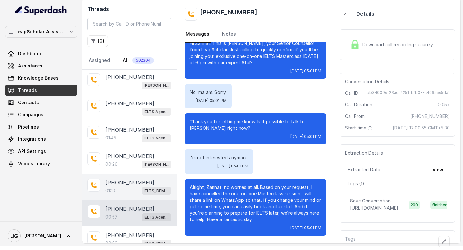
scroll to position [52, 0]
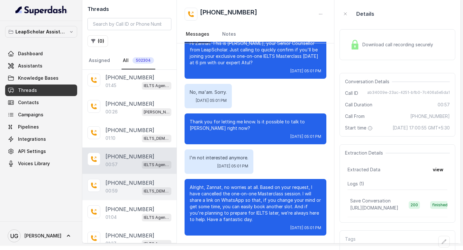
click at [129, 187] on div "00:59 IELTS_DEMO_gk (agent 1)" at bounding box center [138, 191] width 66 height 8
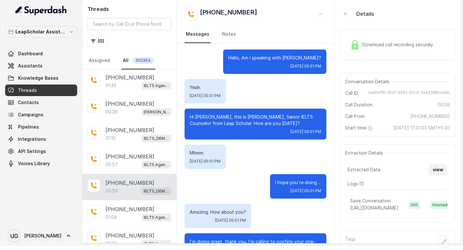
click at [439, 176] on button "view" at bounding box center [438, 170] width 18 height 12
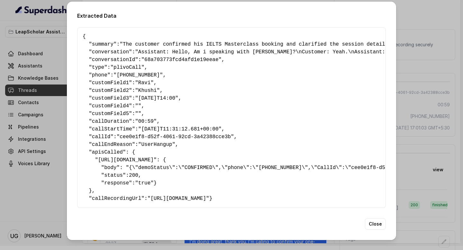
click at [416, 138] on div "Extracted Data { " summary ": "The customer confirmed his IELTS Masterclass boo…" at bounding box center [231, 125] width 463 height 250
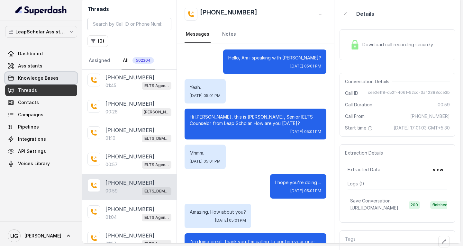
click at [54, 79] on span "Knowledge Bases" at bounding box center [38, 78] width 41 height 6
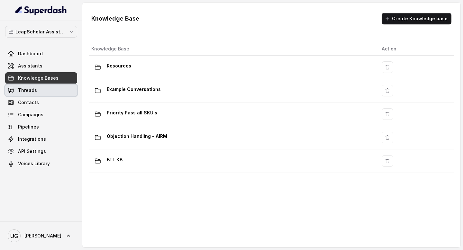
click at [52, 91] on link "Threads" at bounding box center [41, 91] width 72 height 12
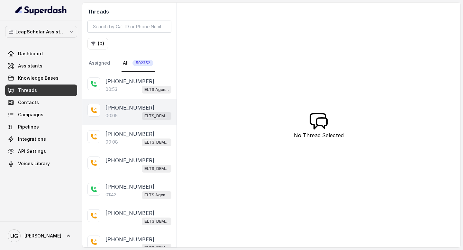
click at [125, 105] on p "+917905065836" at bounding box center [129, 108] width 49 height 8
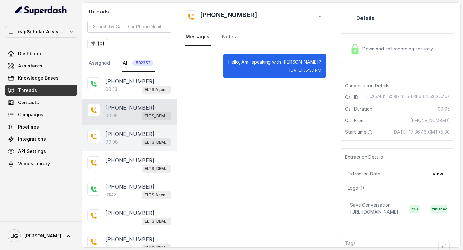
click at [125, 145] on div "00:08 IELTS_DEMO_gk (agent 1)" at bounding box center [138, 142] width 66 height 8
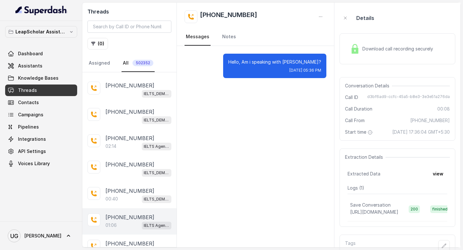
scroll to position [130, 0]
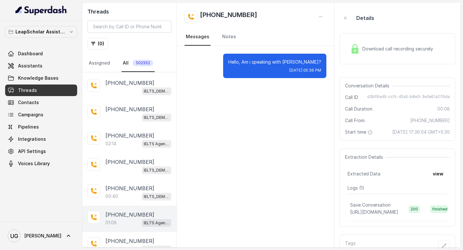
click at [126, 220] on div "01:06 IELTS Agent 2" at bounding box center [138, 223] width 66 height 8
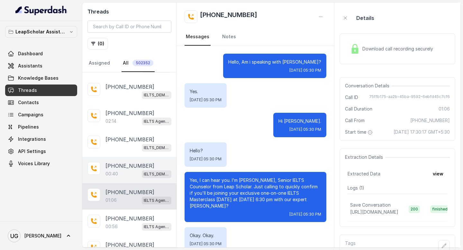
scroll to position [170, 0]
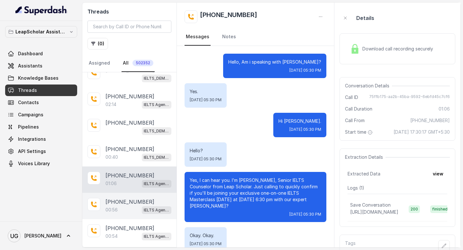
click at [119, 204] on p "[PHONE_NUMBER]" at bounding box center [129, 202] width 49 height 8
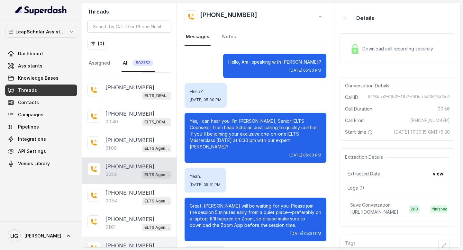
scroll to position [216, 0]
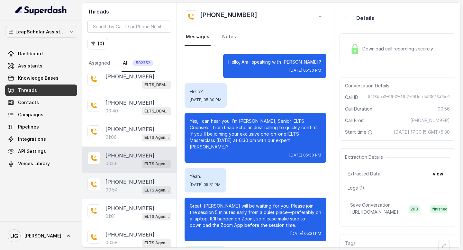
click at [119, 181] on p "+919431363097" at bounding box center [129, 182] width 49 height 8
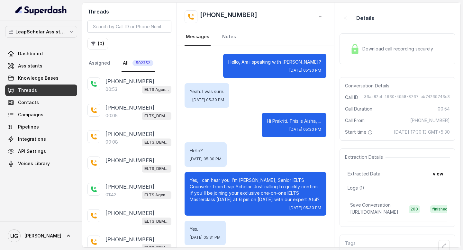
scroll to position [311, 0]
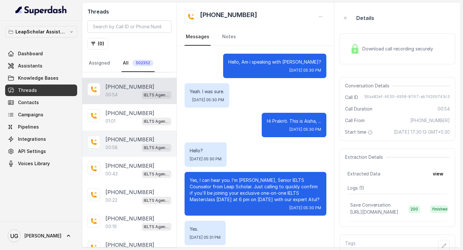
click at [122, 136] on p "+918895813663" at bounding box center [129, 140] width 49 height 8
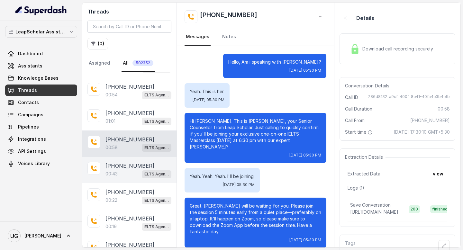
click at [122, 162] on p "+919966378513" at bounding box center [129, 166] width 49 height 8
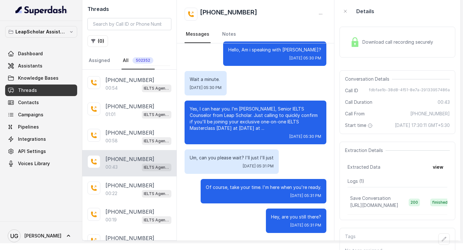
scroll to position [9, 0]
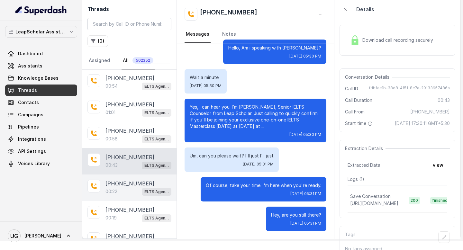
click at [119, 188] on div "00:22 IELTS Agent 2" at bounding box center [138, 192] width 66 height 8
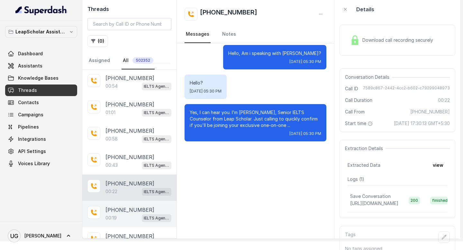
click at [119, 214] on div "00:19 IELTS Agent 2" at bounding box center [138, 218] width 66 height 8
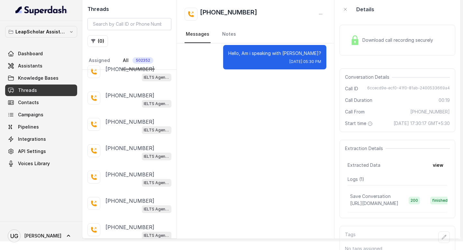
scroll to position [736, 0]
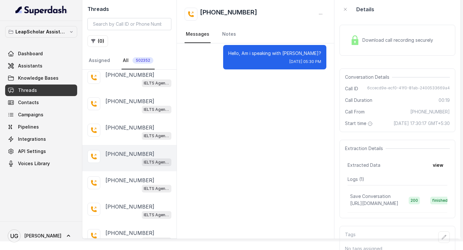
click at [127, 164] on div "+919113928163 IELTS Agent 2" at bounding box center [129, 158] width 94 height 26
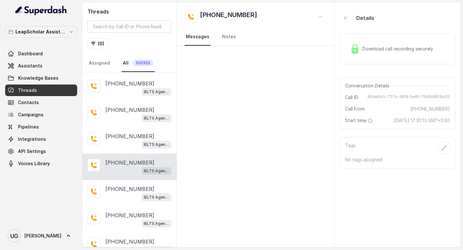
click at [130, 154] on div "+919113928163 IELTS Agent 2" at bounding box center [129, 167] width 94 height 26
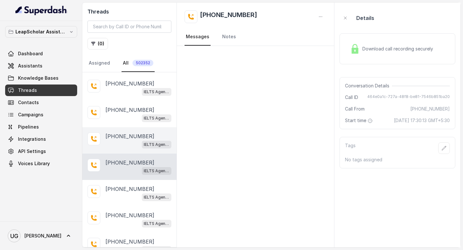
click at [126, 140] on div "IELTS Agent 2" at bounding box center [138, 144] width 66 height 8
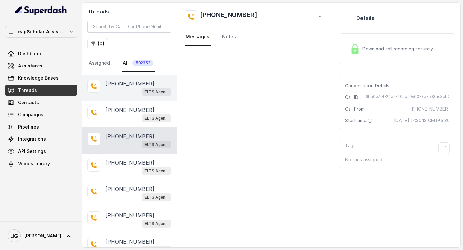
click at [130, 91] on div "+918754564339 IELTS Agent 2" at bounding box center [129, 88] width 94 height 26
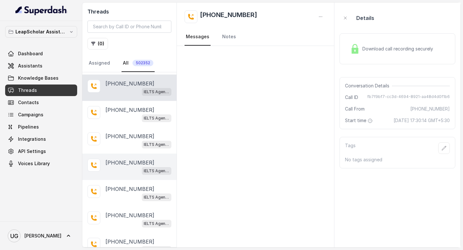
click at [122, 170] on div "IELTS Agent 2" at bounding box center [138, 171] width 66 height 8
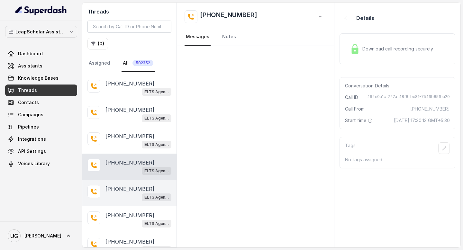
click at [122, 194] on div "IELTS Agent 2" at bounding box center [138, 197] width 66 height 8
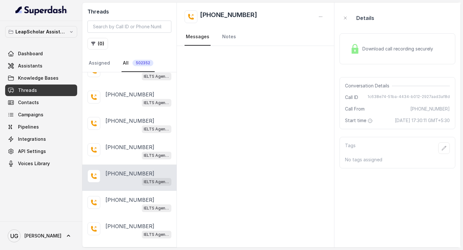
scroll to position [752, 0]
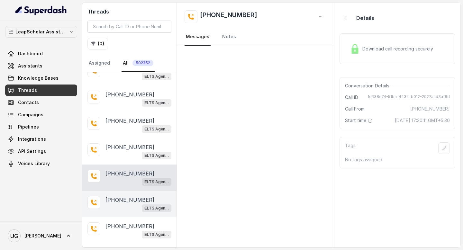
click at [122, 207] on div "+917386187406 IELTS Agent 2" at bounding box center [129, 204] width 94 height 26
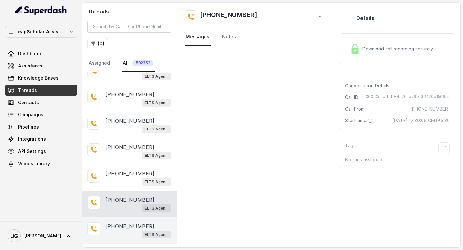
click at [123, 230] on div "IELTS Agent 2" at bounding box center [138, 234] width 66 height 8
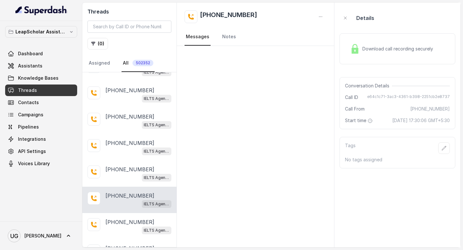
scroll to position [812, 0]
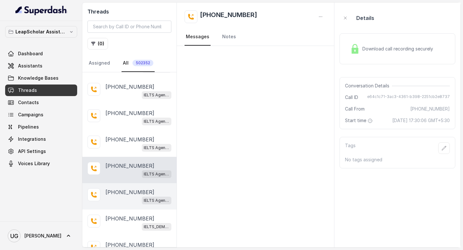
click at [124, 188] on p "[PHONE_NUMBER]" at bounding box center [129, 192] width 49 height 8
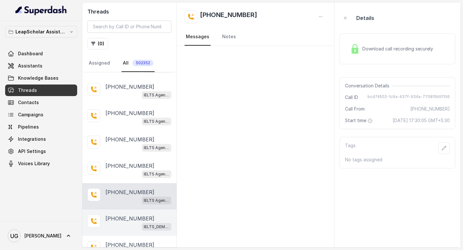
click at [117, 223] on div "IELTS_DEMO_gk (agent 1)" at bounding box center [138, 227] width 66 height 8
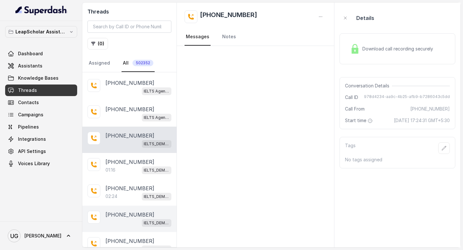
scroll to position [905, 0]
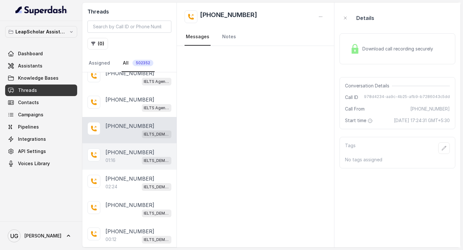
click at [129, 156] on div "01:16 IELTS_DEMO_gk (agent 1)" at bounding box center [138, 160] width 66 height 8
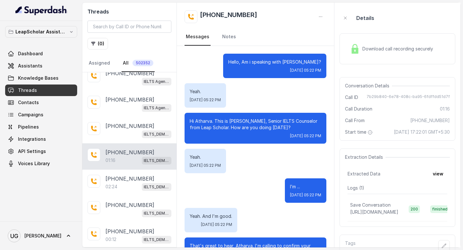
scroll to position [270, 0]
